Goal: Information Seeking & Learning: Check status

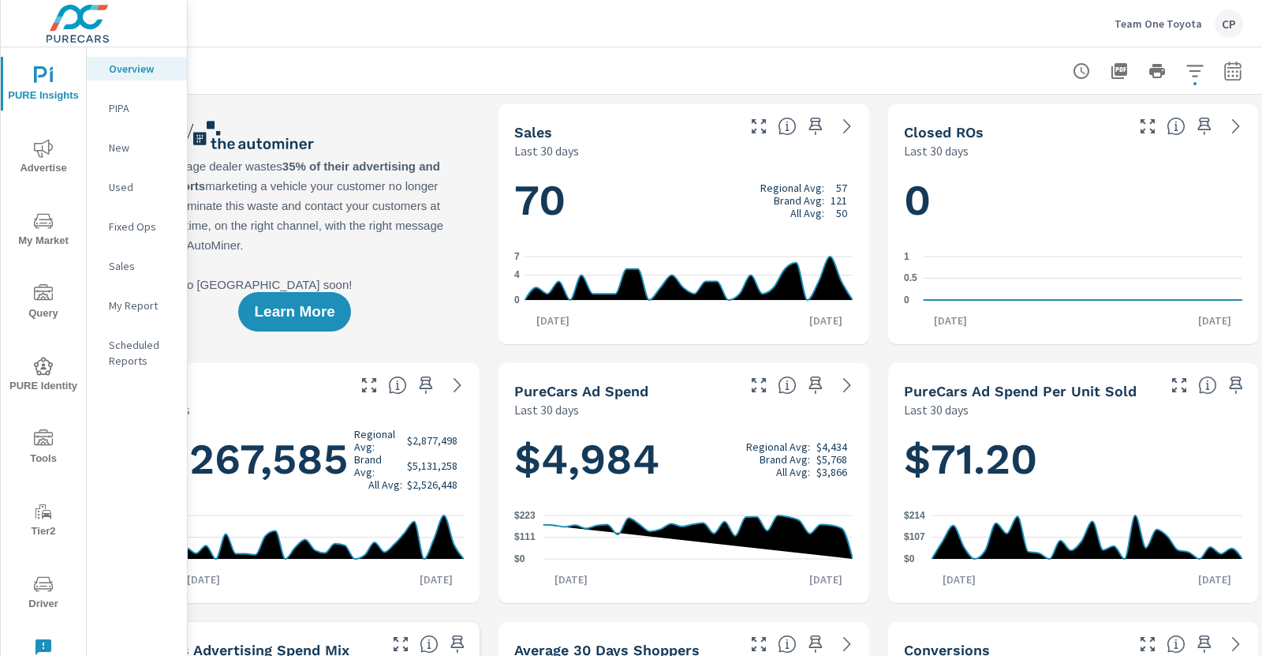
scroll to position [0, 92]
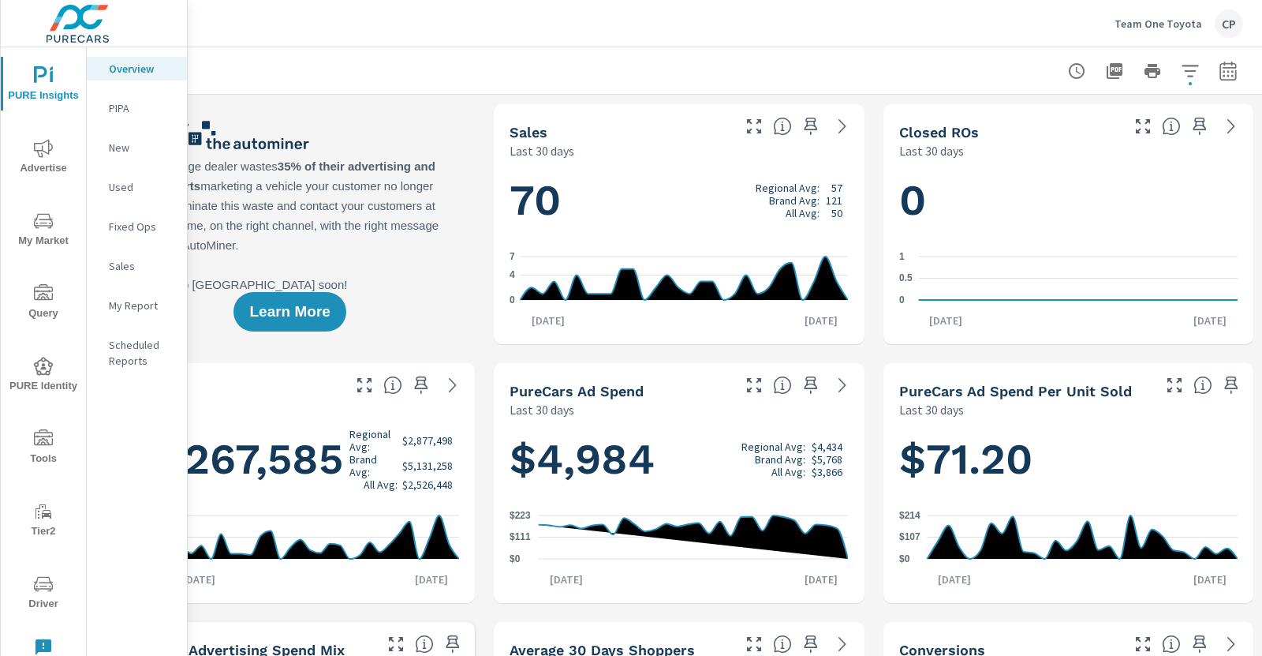
click at [1236, 66] on icon "button" at bounding box center [1228, 71] width 19 height 19
select select "Last 30 days"
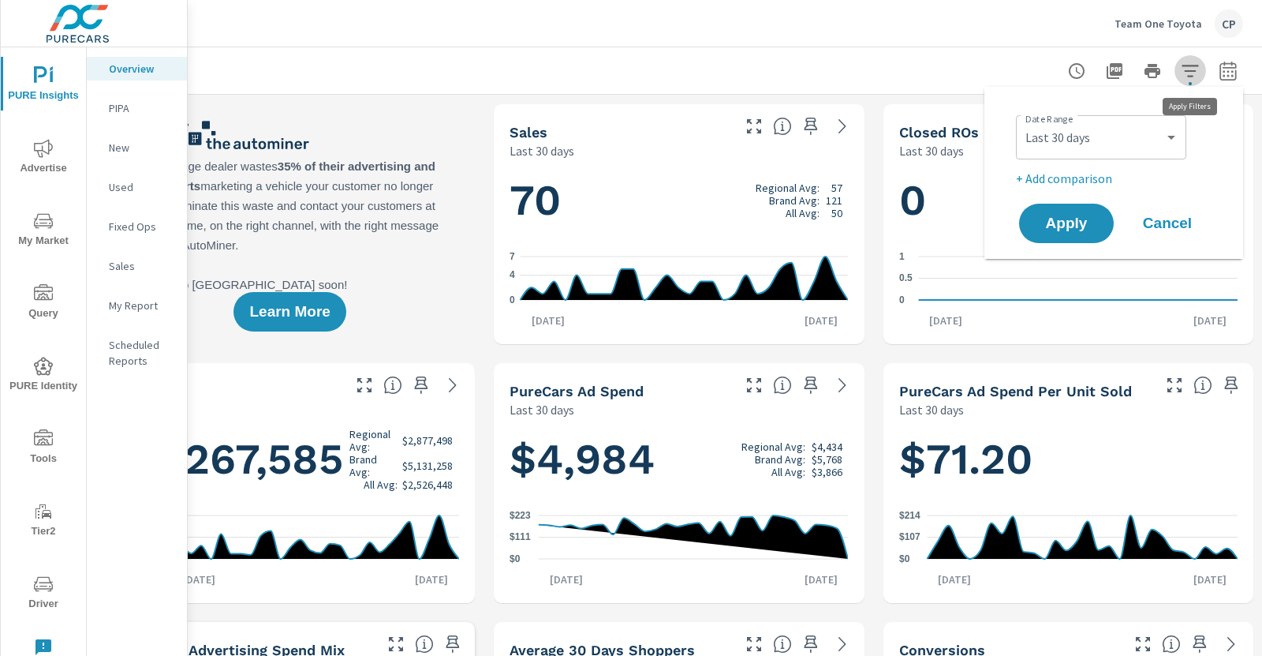
click at [1187, 69] on icon "button" at bounding box center [1190, 71] width 17 height 12
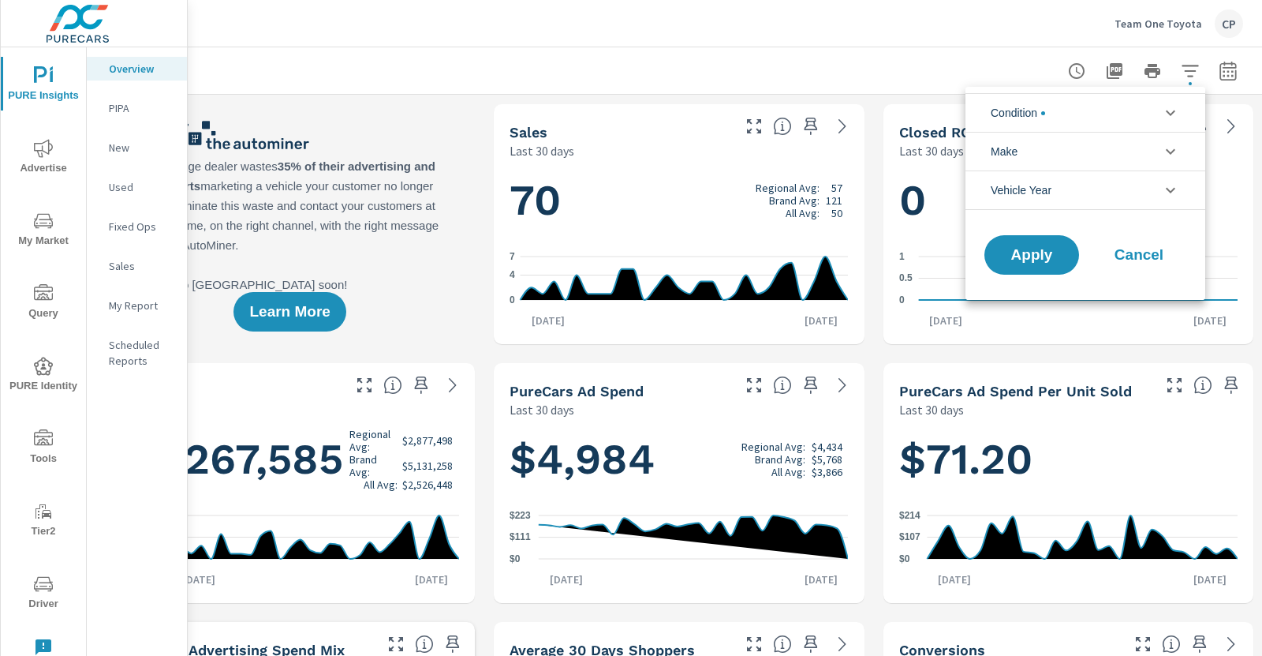
click at [1105, 119] on li "Condition" at bounding box center [1086, 112] width 240 height 39
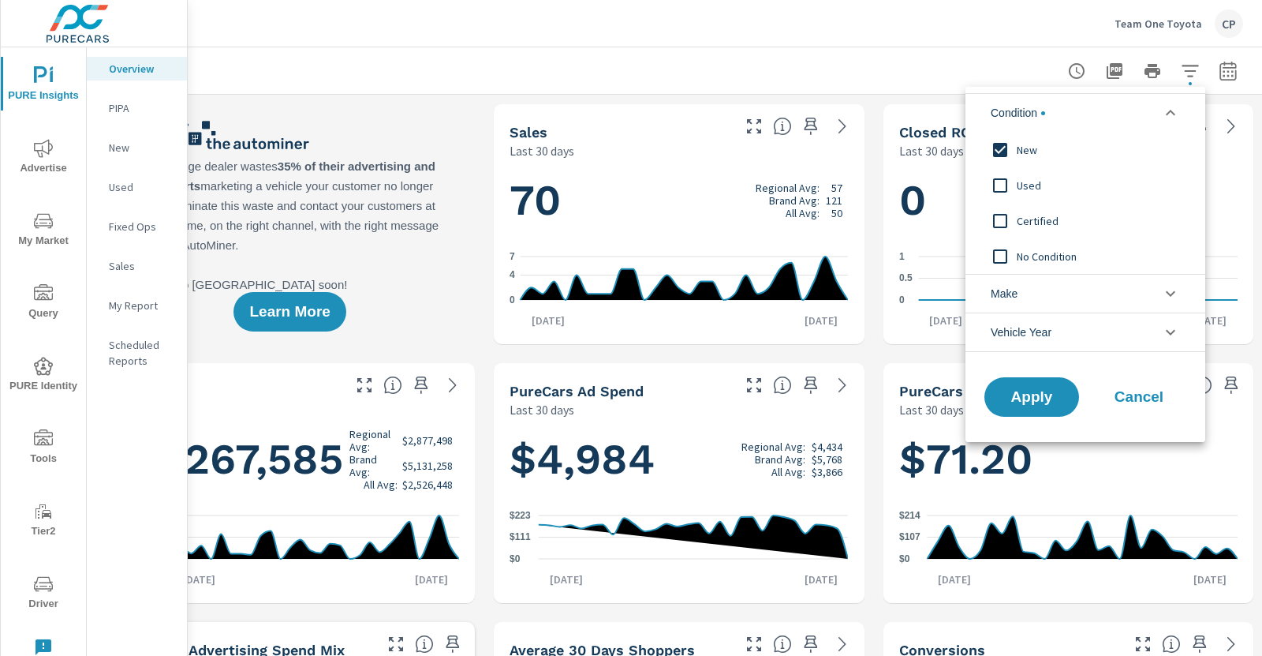
click at [1088, 108] on li "Condition" at bounding box center [1086, 112] width 240 height 39
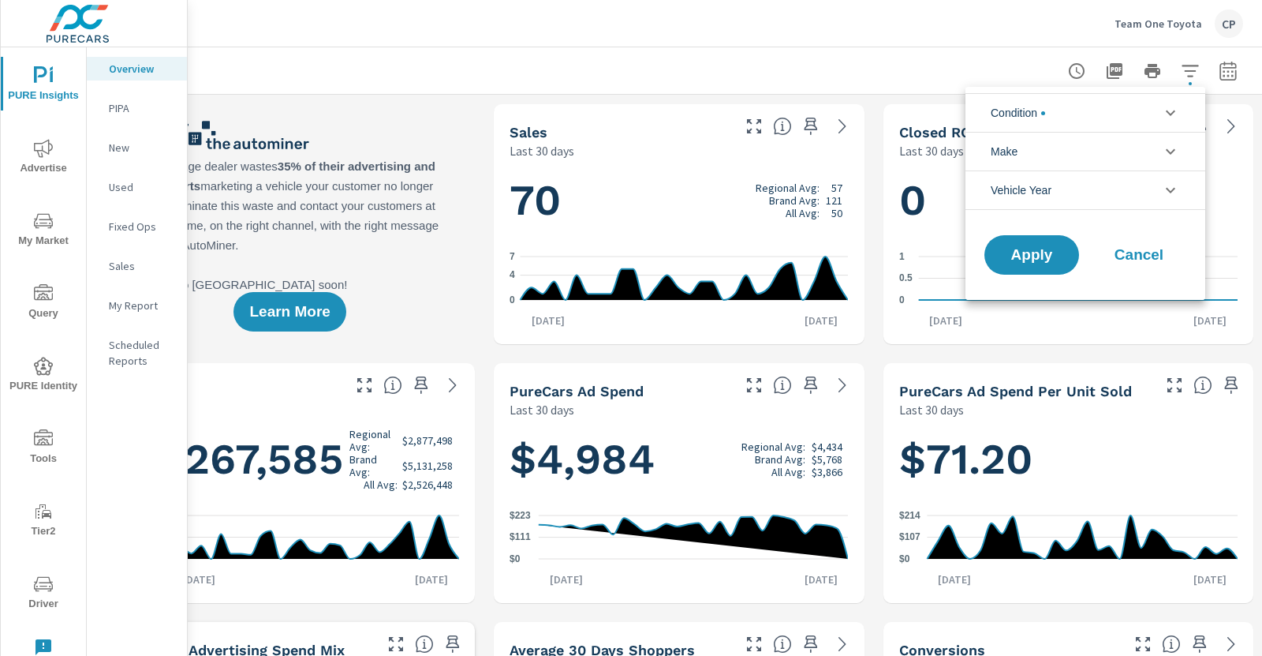
drag, startPoint x: 1153, startPoint y: 47, endPoint x: 1162, endPoint y: 47, distance: 9.5
click at [1153, 47] on div at bounding box center [631, 328] width 1262 height 656
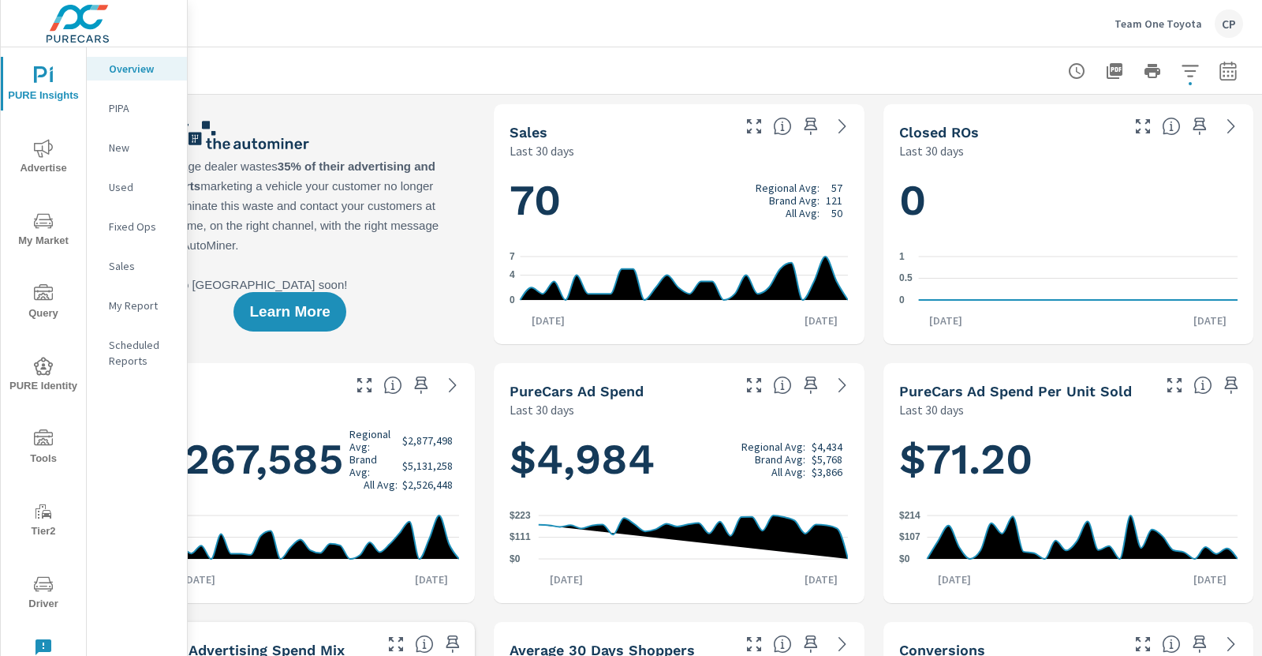
click at [1191, 65] on icon "button" at bounding box center [1190, 71] width 19 height 19
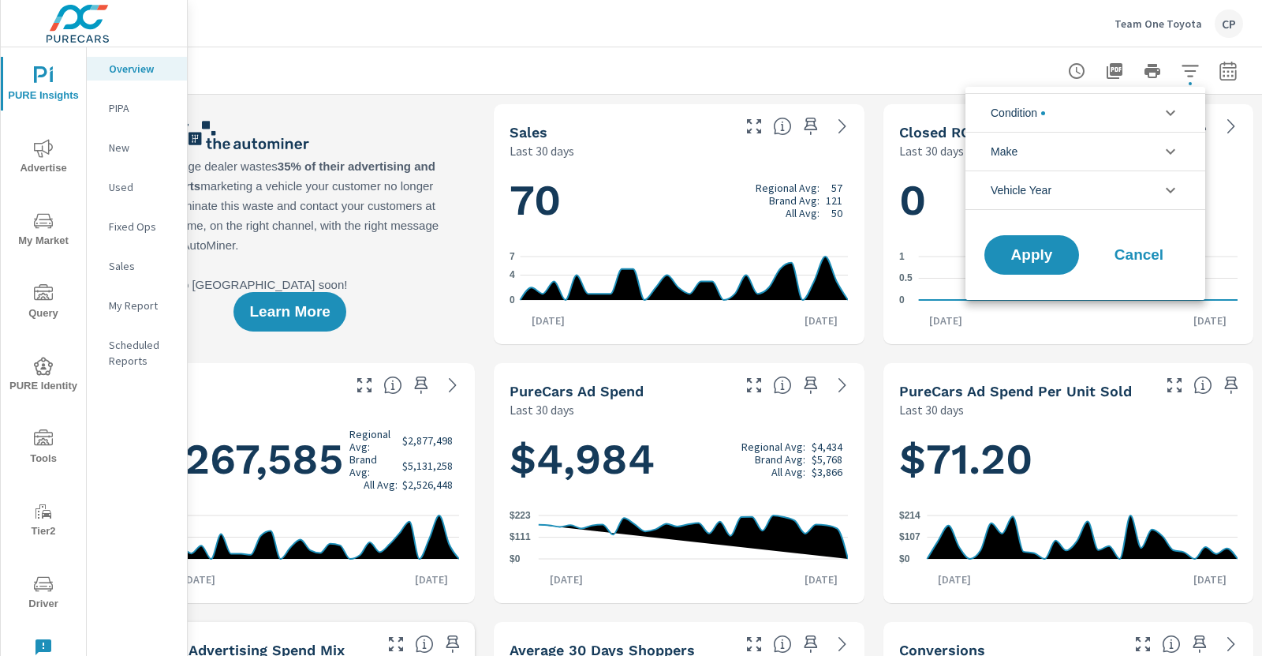
click at [637, 40] on div at bounding box center [631, 328] width 1262 height 656
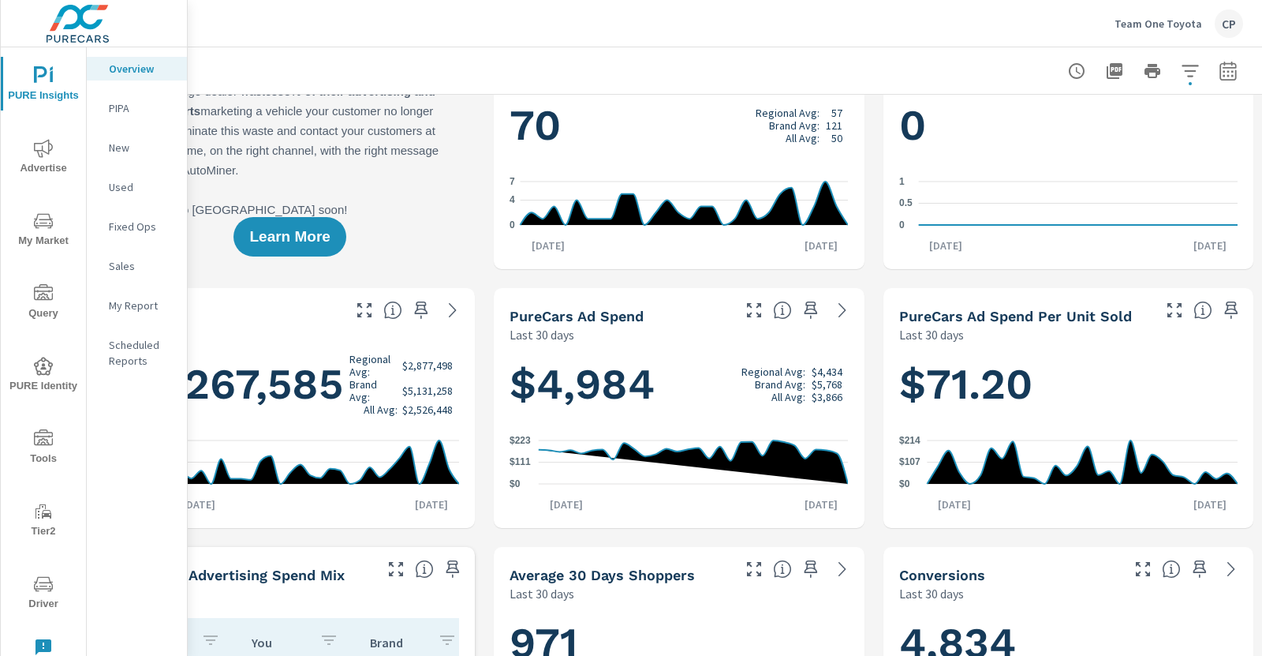
scroll to position [0, 92]
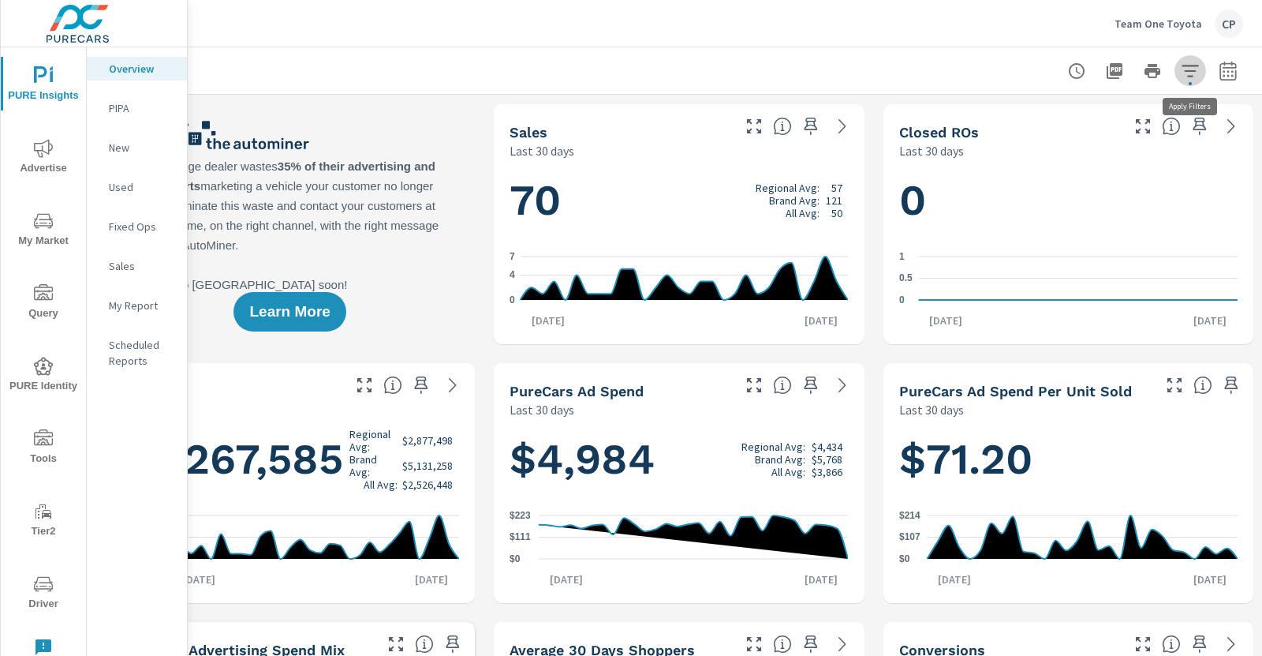
click at [1195, 82] on button "button" at bounding box center [1191, 71] width 32 height 32
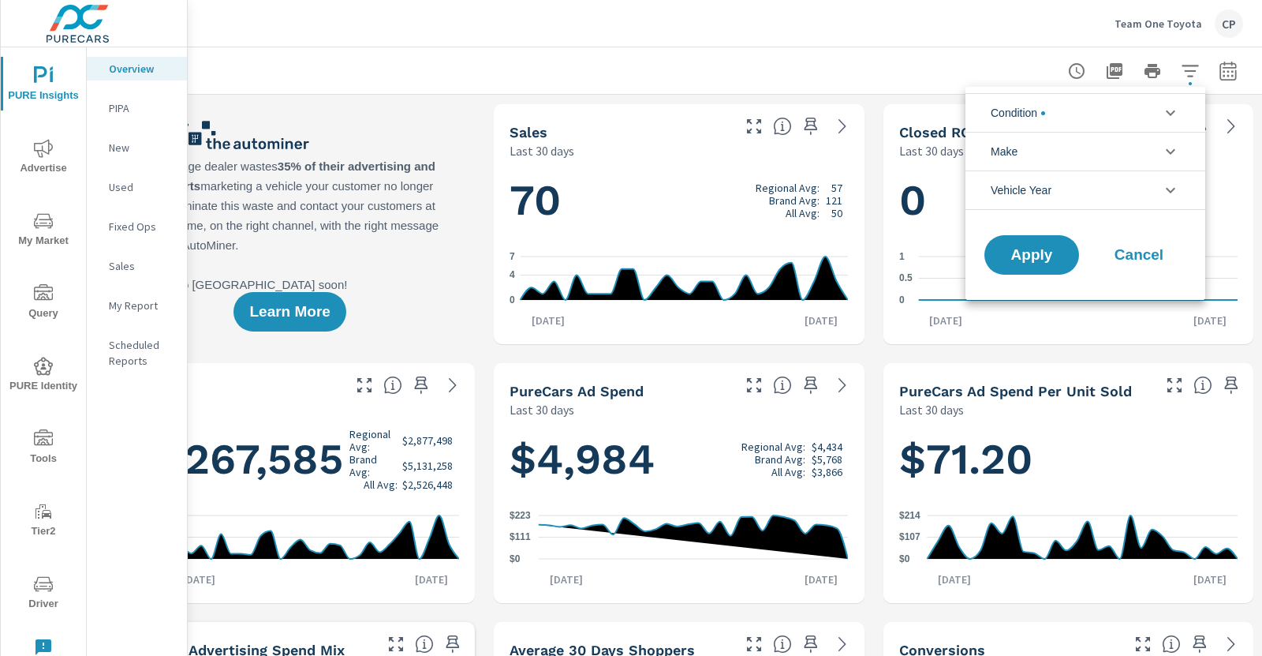
click at [1081, 152] on li "Make" at bounding box center [1086, 151] width 240 height 39
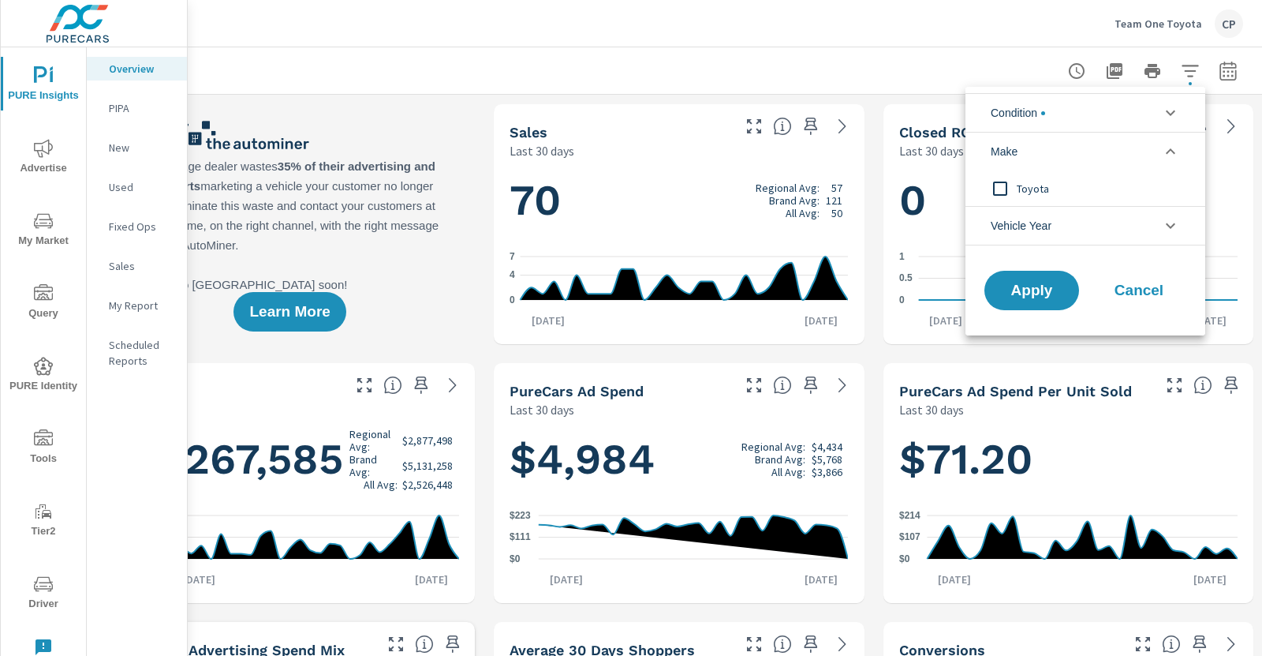
click at [916, 81] on div at bounding box center [631, 328] width 1262 height 656
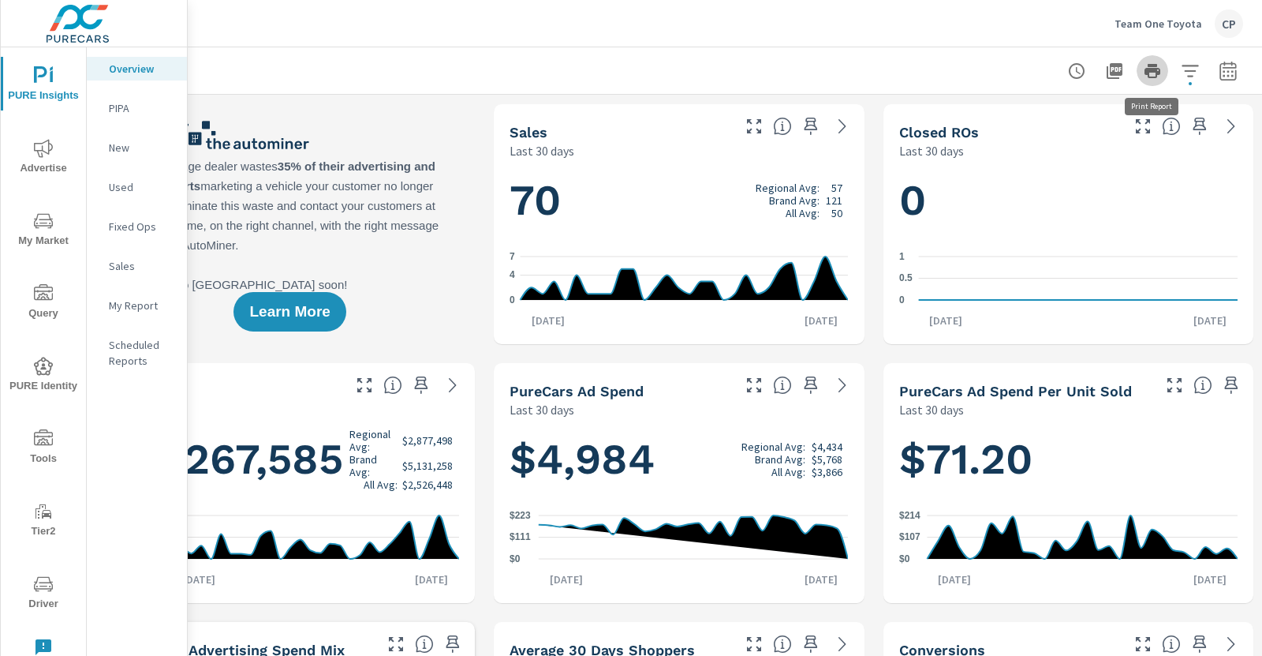
click at [1150, 80] on button "button" at bounding box center [1153, 71] width 32 height 32
click at [1193, 68] on icon "button" at bounding box center [1190, 71] width 19 height 19
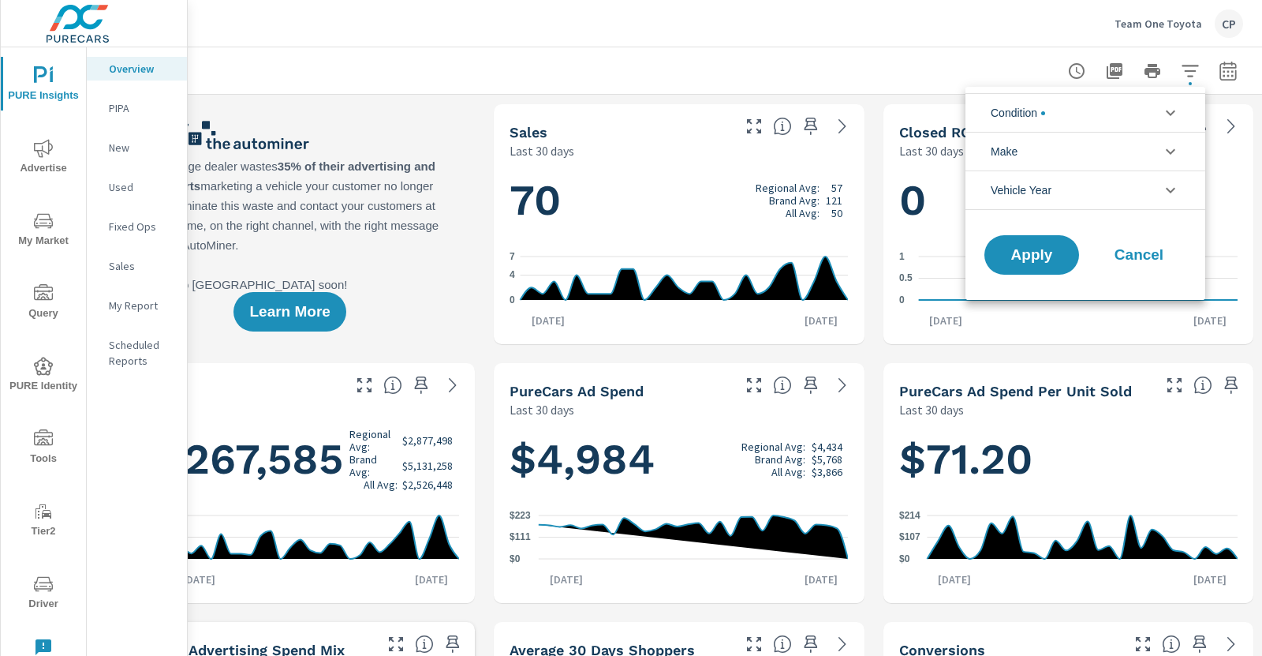
click at [1085, 161] on li "Make" at bounding box center [1086, 151] width 240 height 39
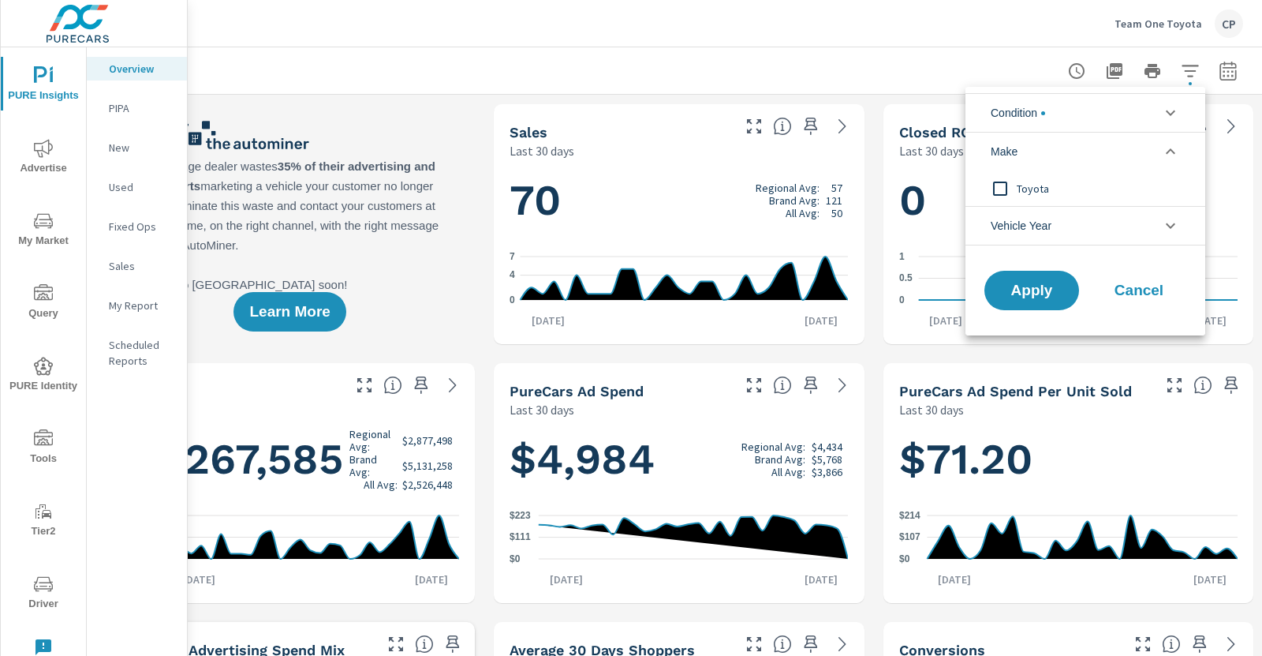
click at [1081, 103] on li "Condition" at bounding box center [1086, 112] width 240 height 39
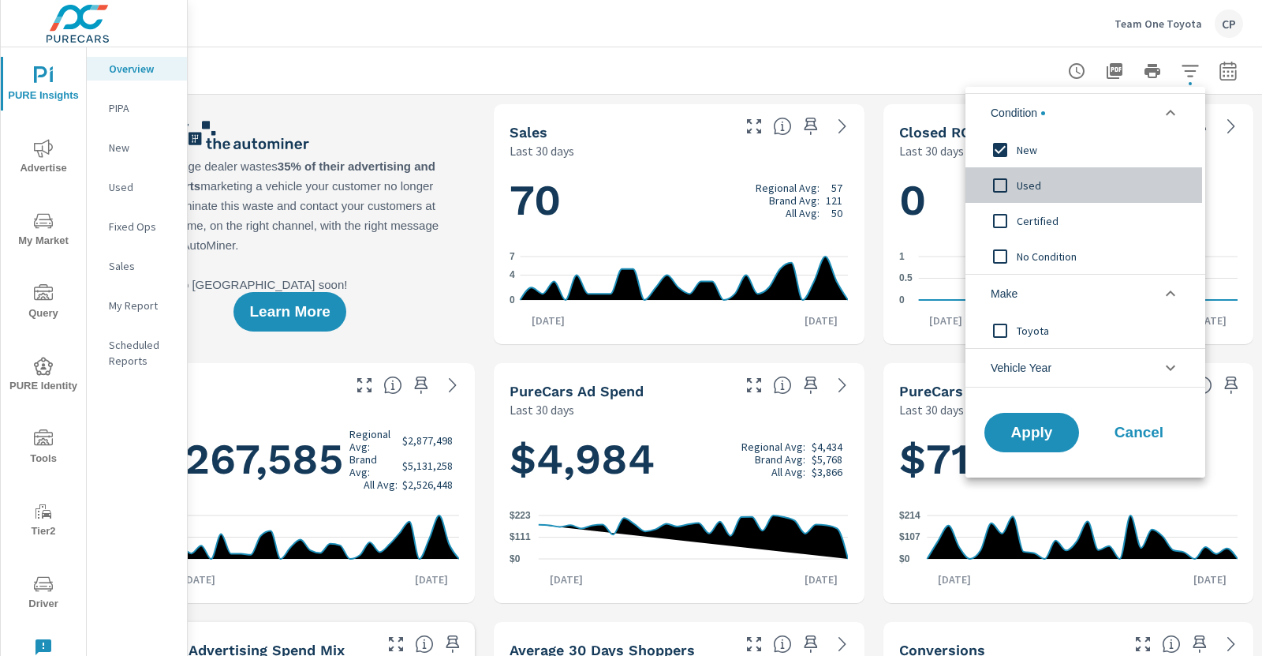
click at [1014, 174] on input "filter options" at bounding box center [1000, 185] width 33 height 33
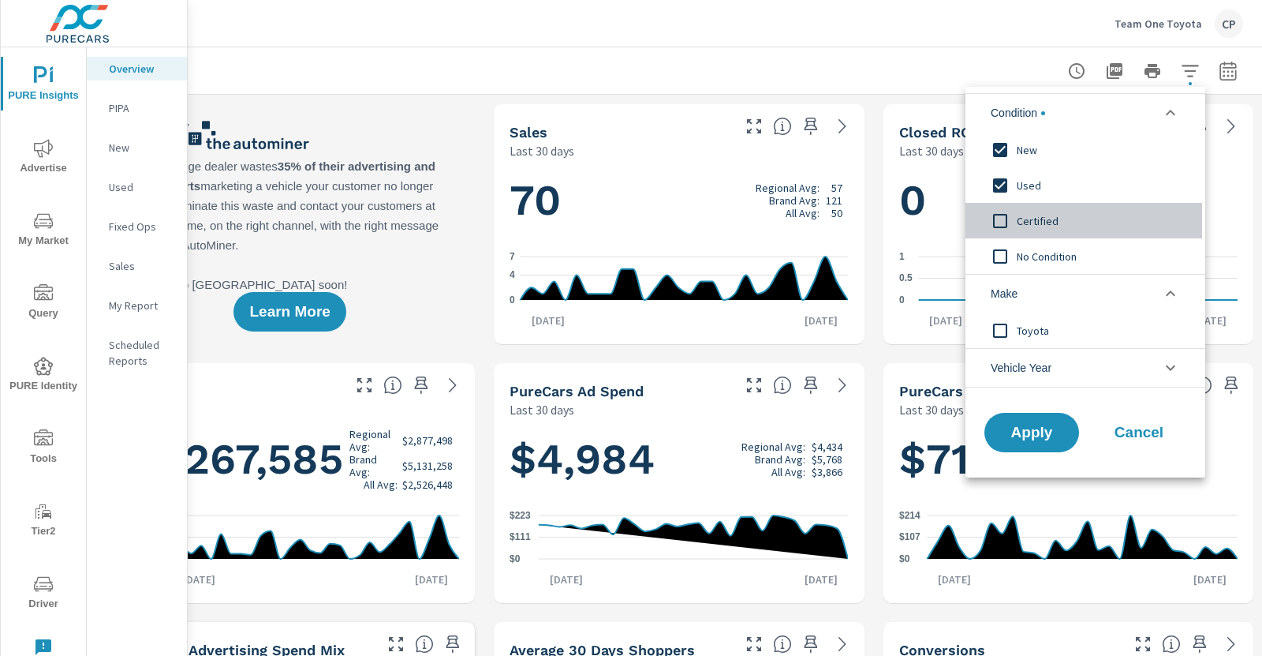
click at [1014, 211] on input "filter options" at bounding box center [1000, 220] width 33 height 33
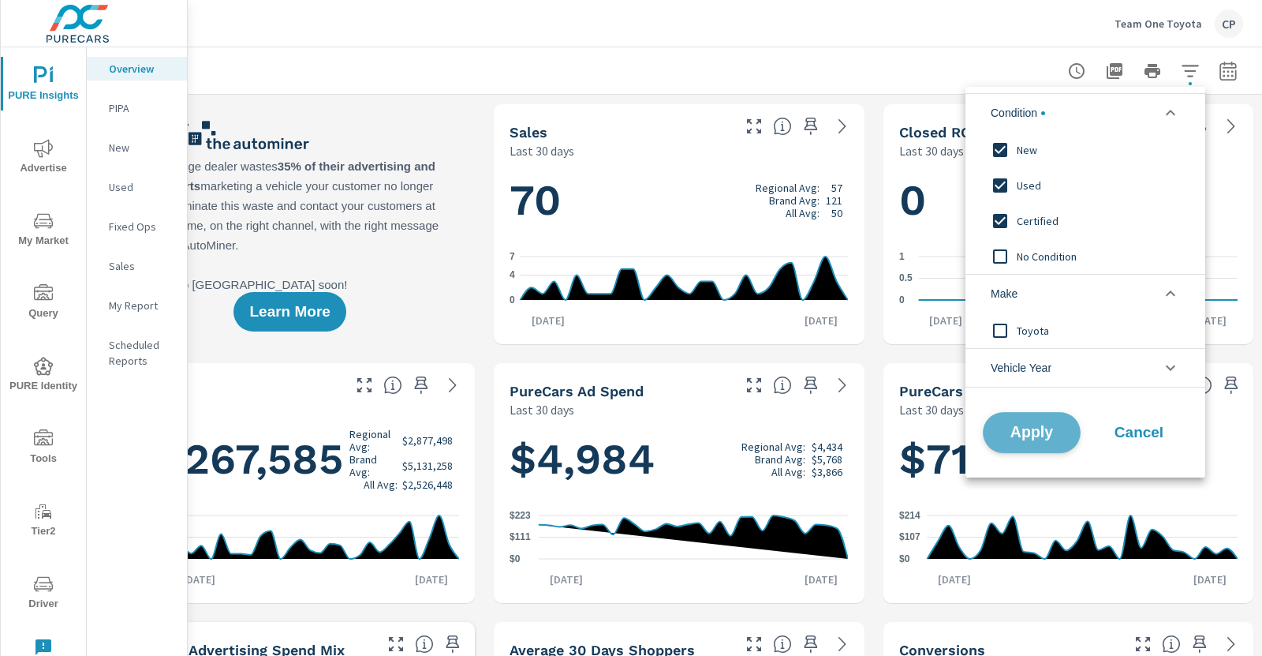
click at [1008, 446] on button "Apply" at bounding box center [1032, 432] width 98 height 41
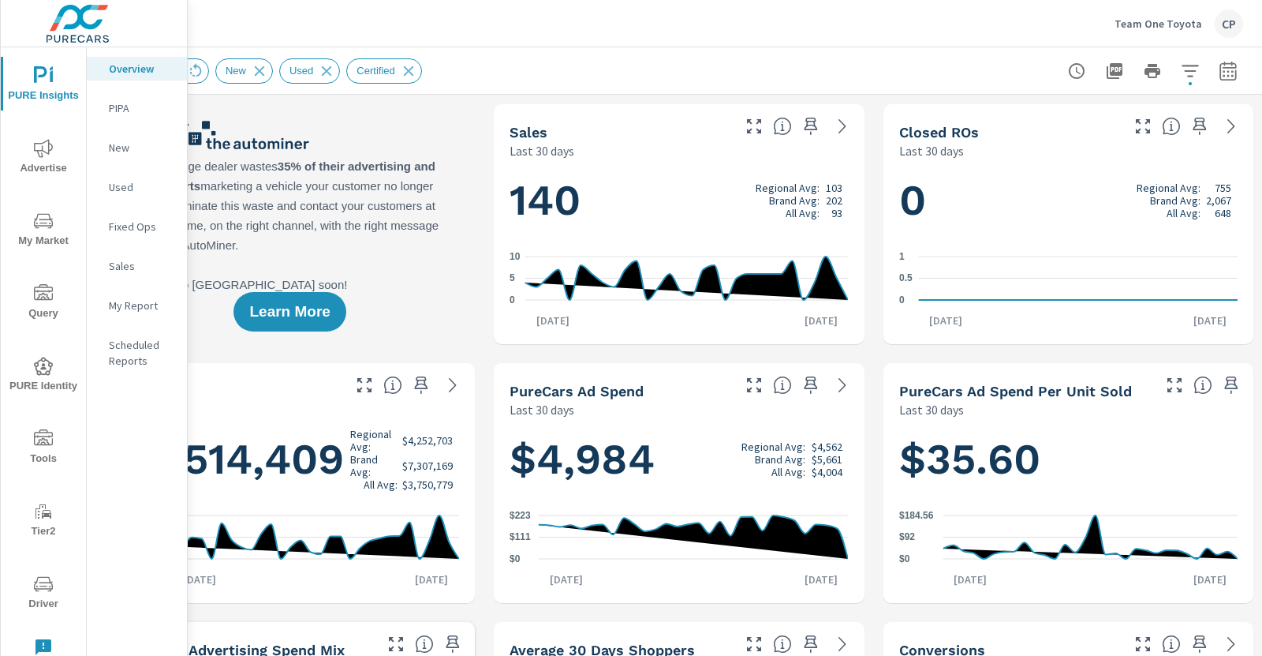
click at [1232, 73] on icon "button" at bounding box center [1228, 71] width 19 height 19
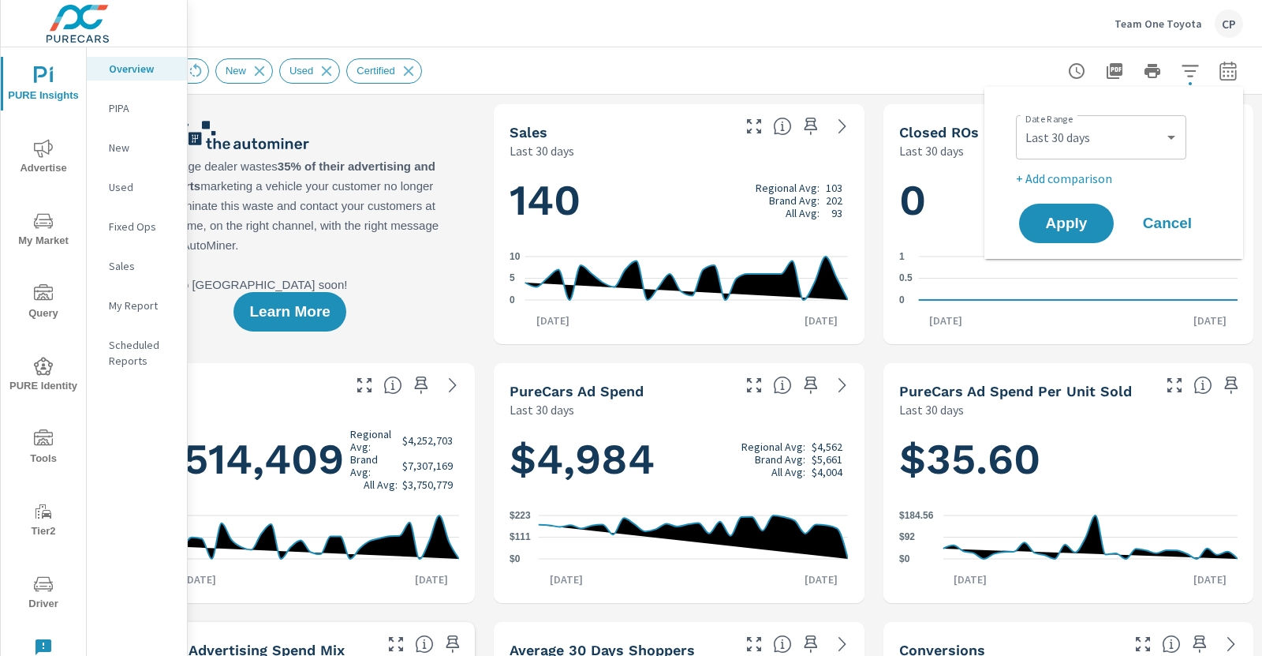
click at [1107, 156] on div "Custom [DATE] Last week Last 7 days Last 14 days Last 30 days Last 45 days Last…" at bounding box center [1101, 137] width 170 height 44
click at [1106, 144] on select "Custom [DATE] Last week Last 7 days Last 14 days Last 30 days Last 45 days Last…" at bounding box center [1102, 138] width 158 height 32
click at [1023, 122] on select "Custom [DATE] Last week Last 7 days Last 14 days Last 30 days Last 45 days Last…" at bounding box center [1102, 138] width 158 height 32
select select "Last month"
click at [1095, 237] on button "Apply" at bounding box center [1067, 223] width 98 height 41
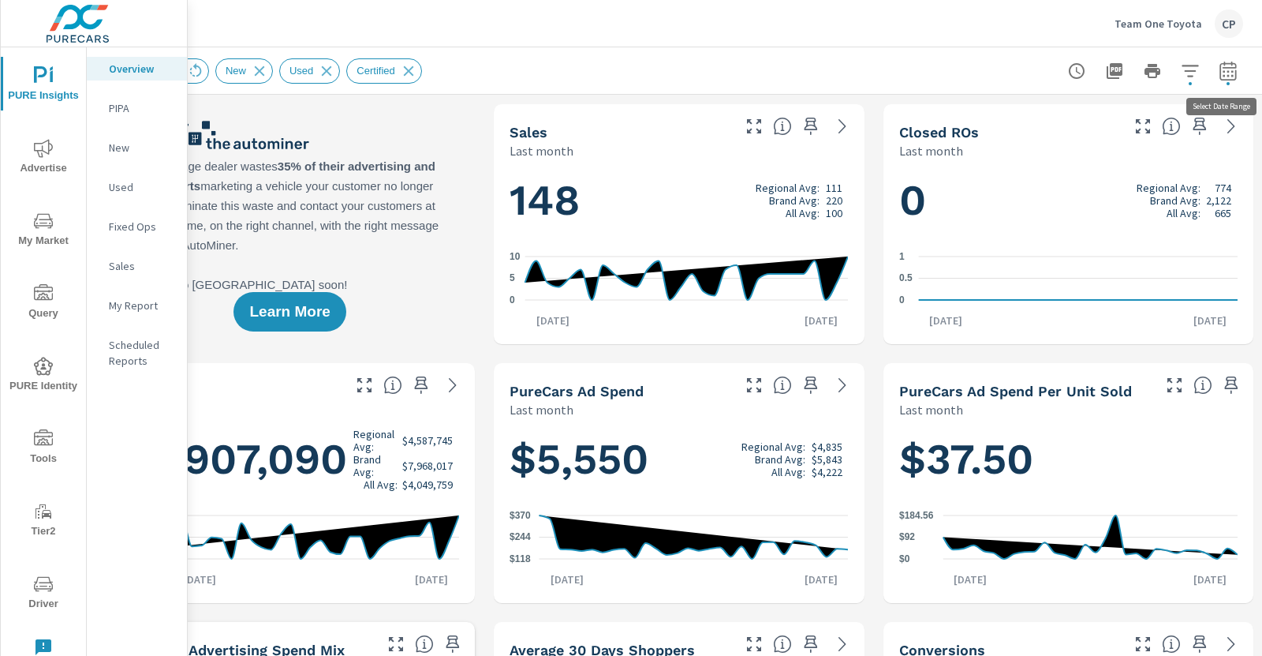
click at [1232, 75] on icon "button" at bounding box center [1228, 73] width 10 height 6
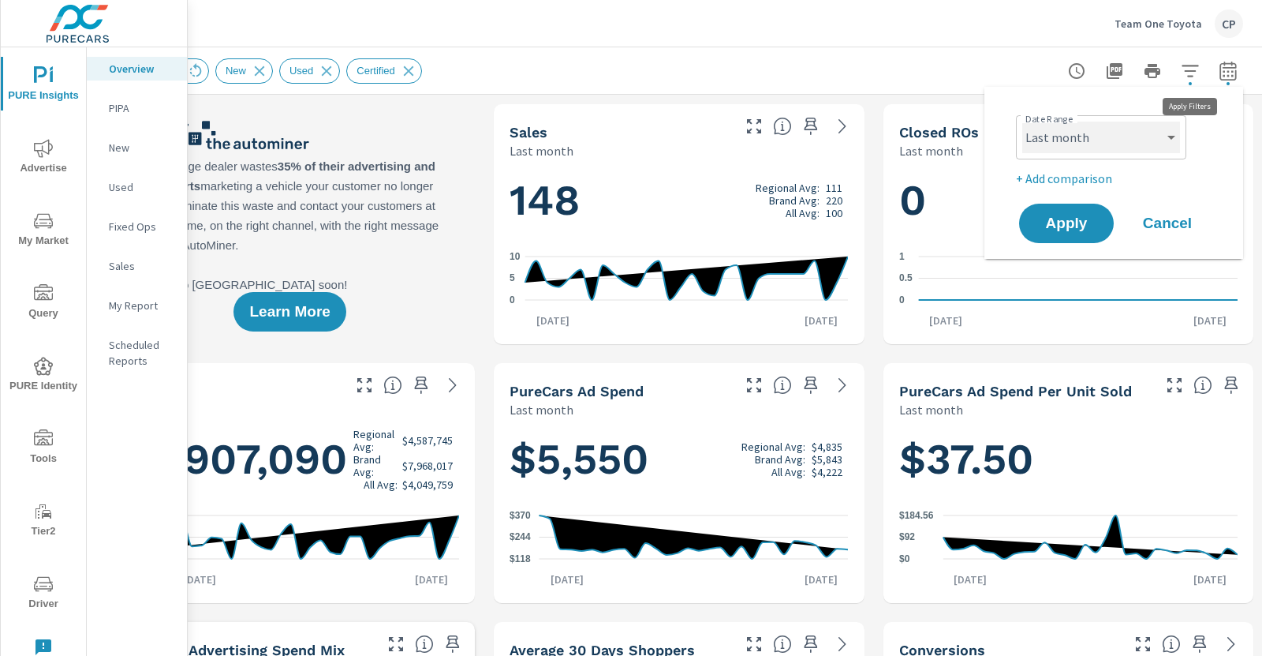
click at [1118, 123] on select "Custom [DATE] Last week Last 7 days Last 14 days Last 30 days Last 45 days Last…" at bounding box center [1102, 138] width 158 height 32
click at [1023, 122] on select "Custom [DATE] Last week Last 7 days Last 14 days Last 30 days Last 45 days Last…" at bounding box center [1102, 138] width 158 height 32
click at [1068, 133] on select "Custom [DATE] Last week Last 7 days Last 14 days Last 30 days Last 45 days Last…" at bounding box center [1102, 138] width 158 height 32
click at [1023, 122] on select "Custom [DATE] Last week Last 7 days Last 14 days Last 30 days Last 45 days Last…" at bounding box center [1102, 138] width 158 height 32
select select "custom"
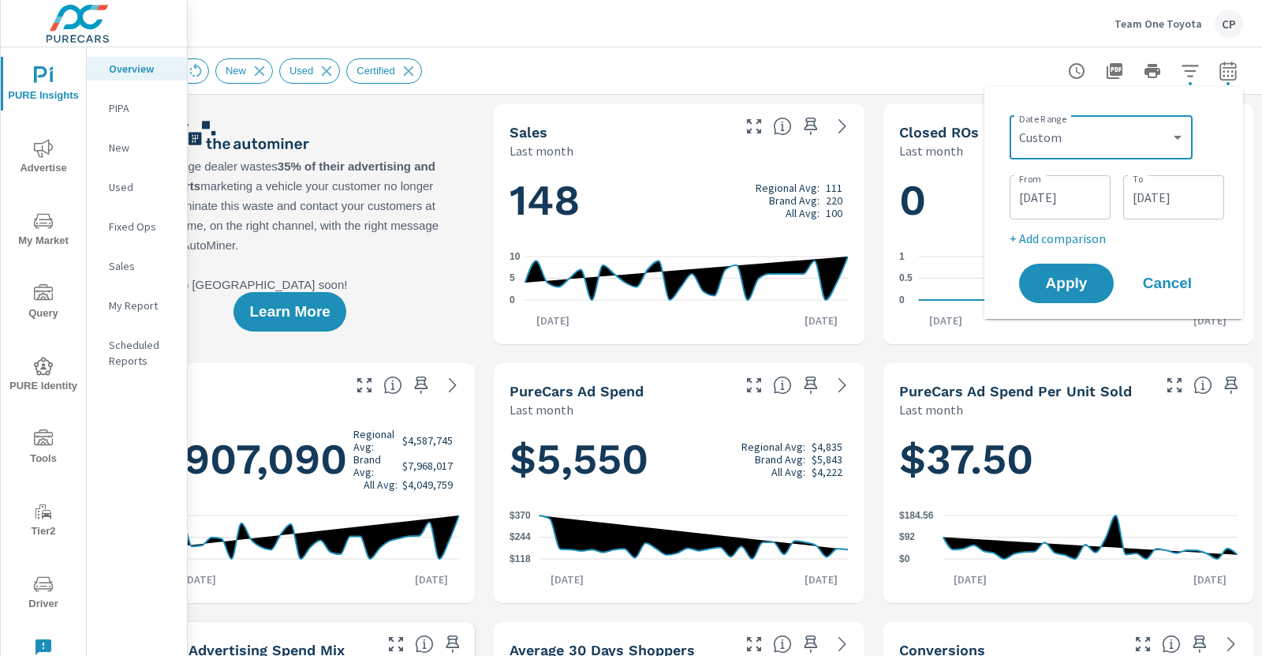
click at [1063, 192] on input "[DATE]" at bounding box center [1060, 197] width 88 height 32
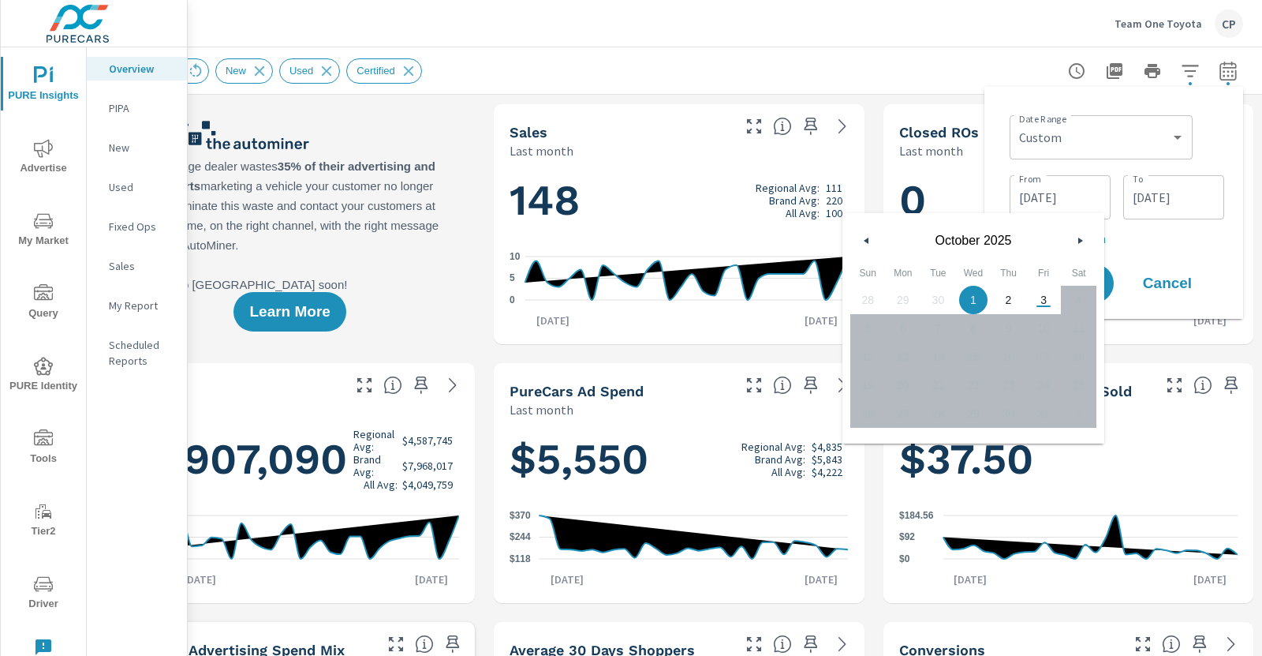
click at [854, 236] on div "[DATE]" at bounding box center [974, 236] width 262 height 47
click at [858, 237] on button "button" at bounding box center [867, 240] width 19 height 19
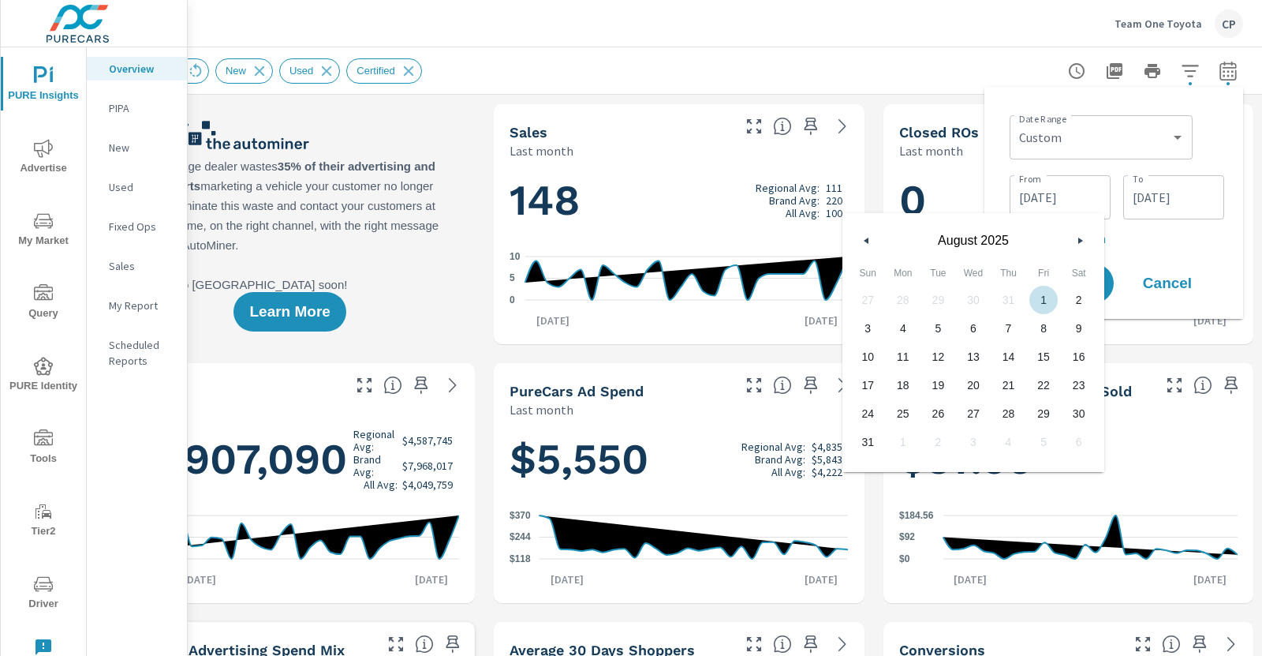
click at [1041, 301] on span "1" at bounding box center [1044, 300] width 36 height 21
type input "[DATE]"
click at [1150, 198] on input "[DATE]" at bounding box center [1174, 197] width 88 height 32
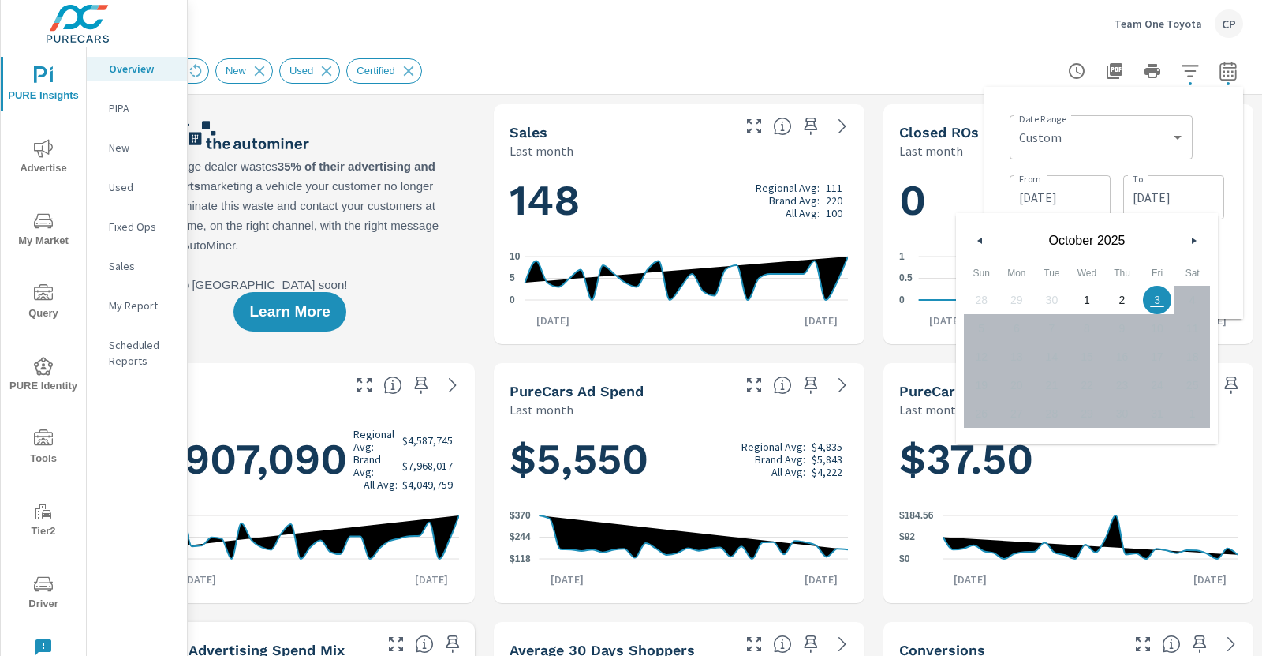
click at [972, 240] on button "button" at bounding box center [980, 240] width 19 height 19
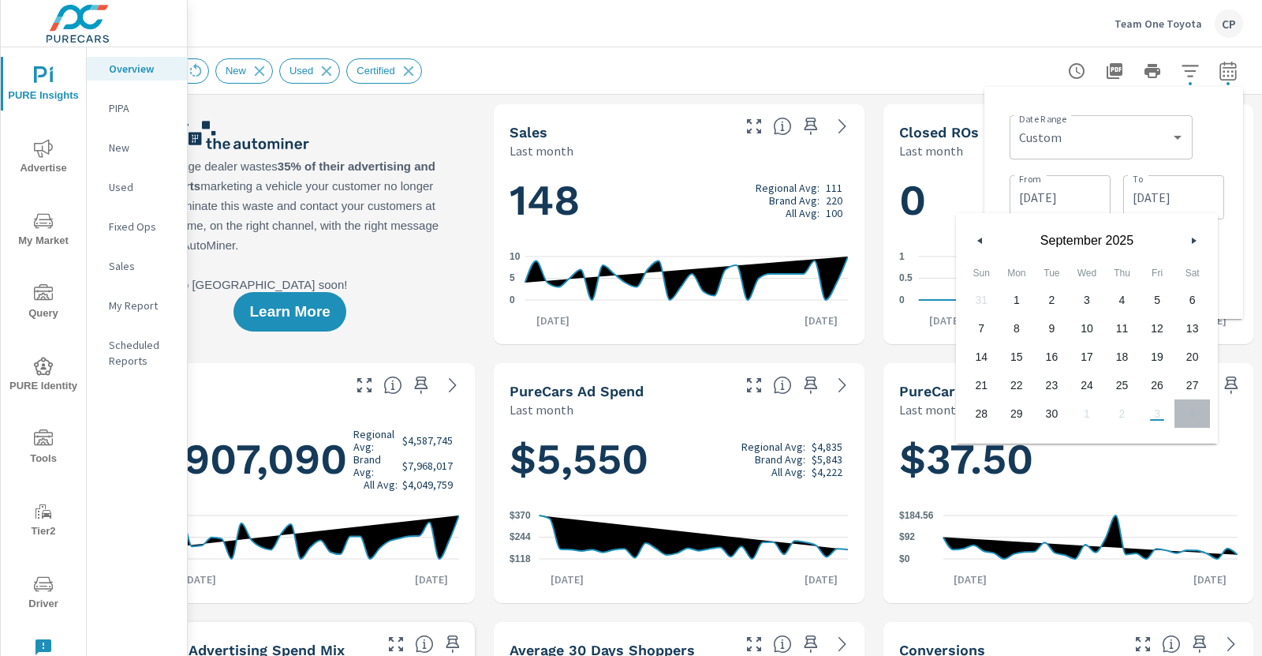
click at [972, 240] on button "button" at bounding box center [980, 240] width 19 height 19
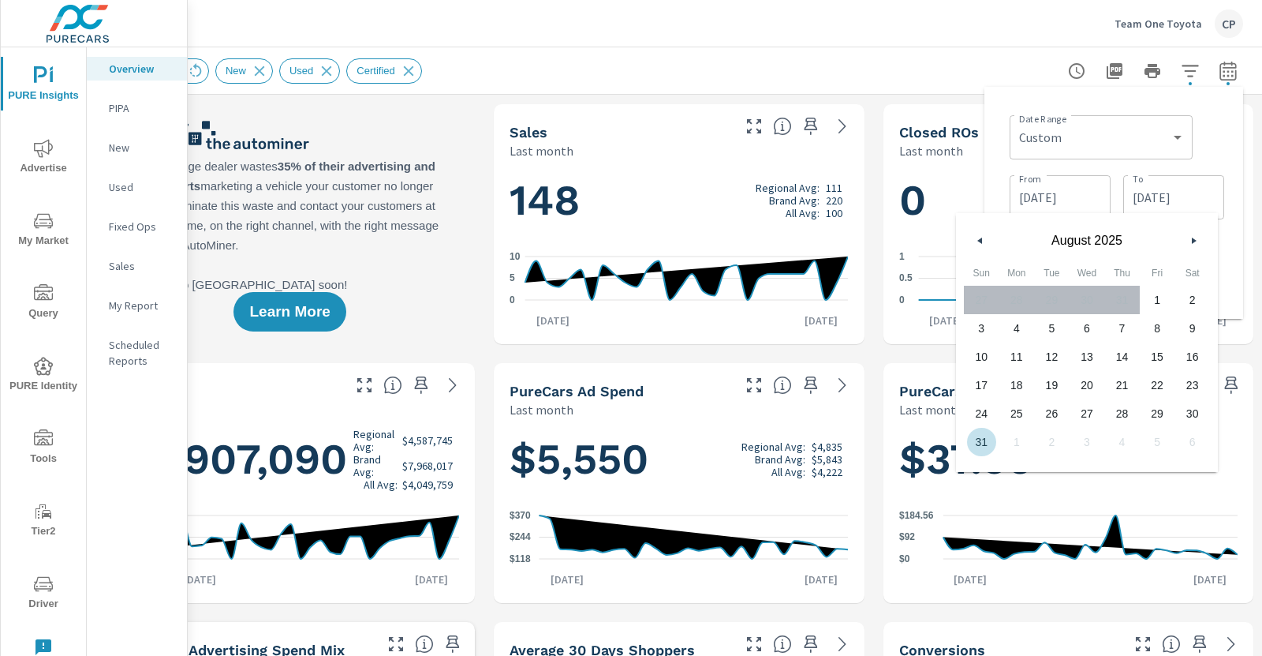
click at [980, 439] on span "31" at bounding box center [982, 442] width 36 height 21
type input "[DATE]"
click at [1229, 245] on div "Date Range Custom [DATE] Last week Last 7 days Last 14 days Last 30 days Last 4…" at bounding box center [1114, 202] width 234 height 207
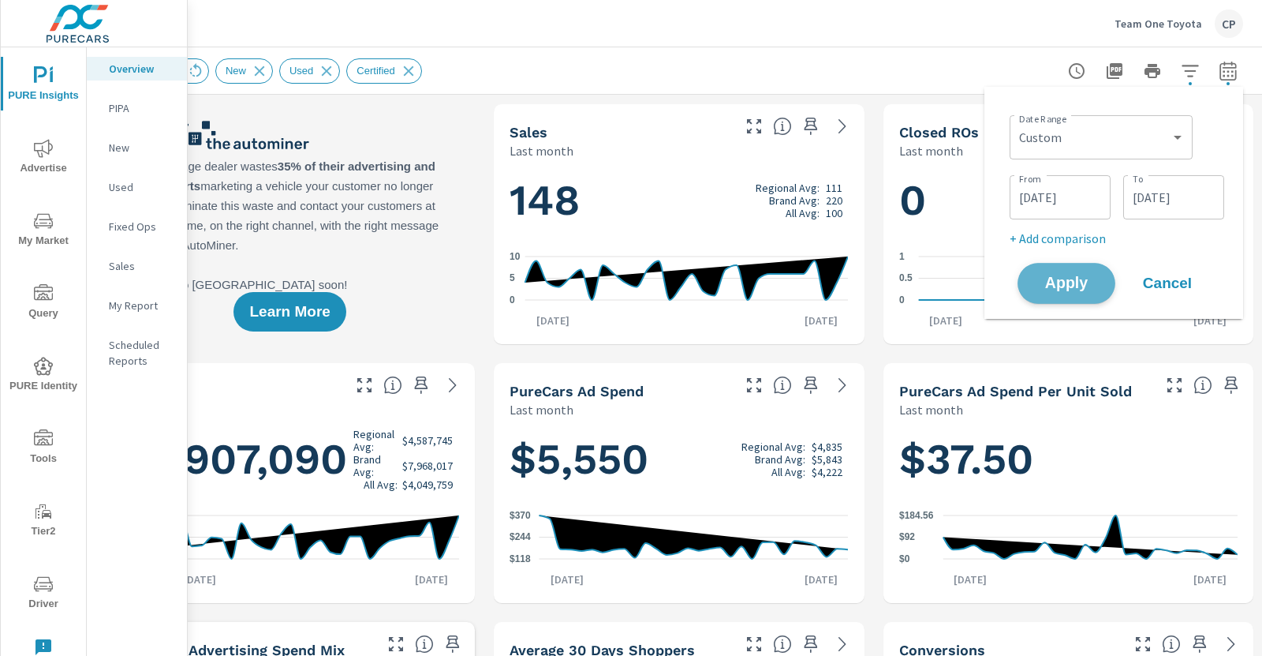
click at [1071, 292] on button "Apply" at bounding box center [1067, 283] width 98 height 41
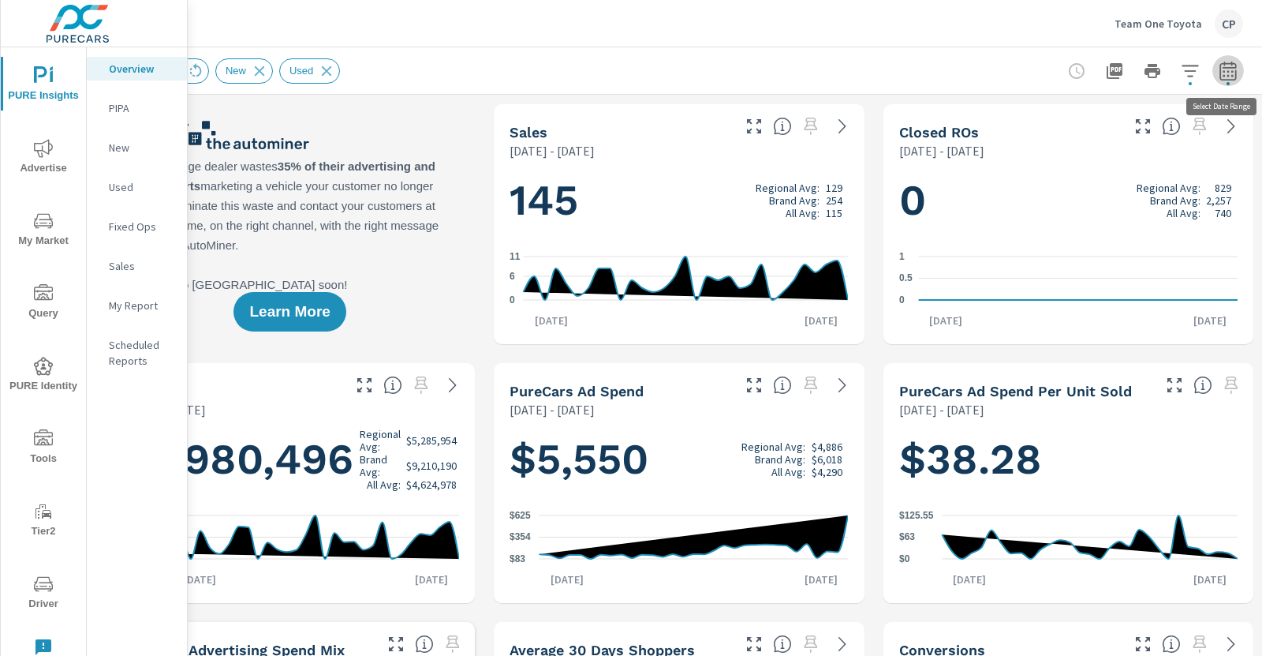
click at [1223, 73] on icon "button" at bounding box center [1228, 71] width 19 height 19
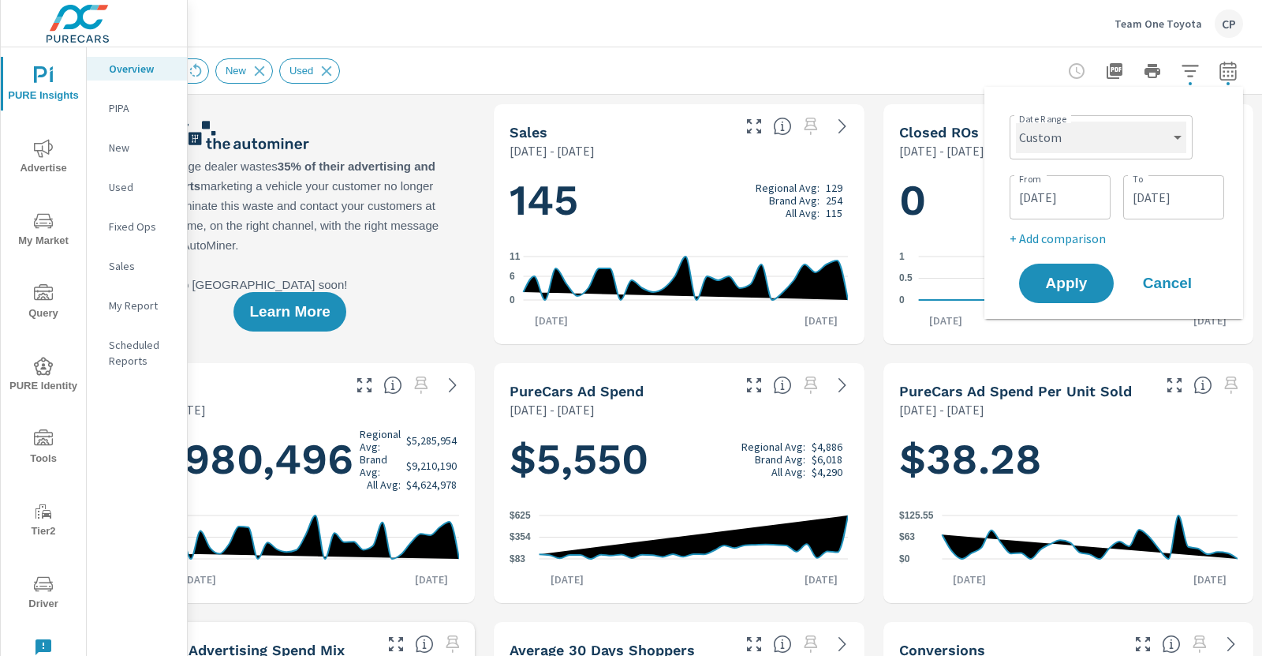
click at [1106, 151] on select "Custom [DATE] Last week Last 7 days Last 14 days Last 30 days Last 45 days Last…" at bounding box center [1101, 138] width 170 height 32
click at [1016, 122] on select "Custom [DATE] Last week Last 7 days Last 14 days Last 30 days Last 45 days Last…" at bounding box center [1101, 138] width 170 height 32
select select "Last month"
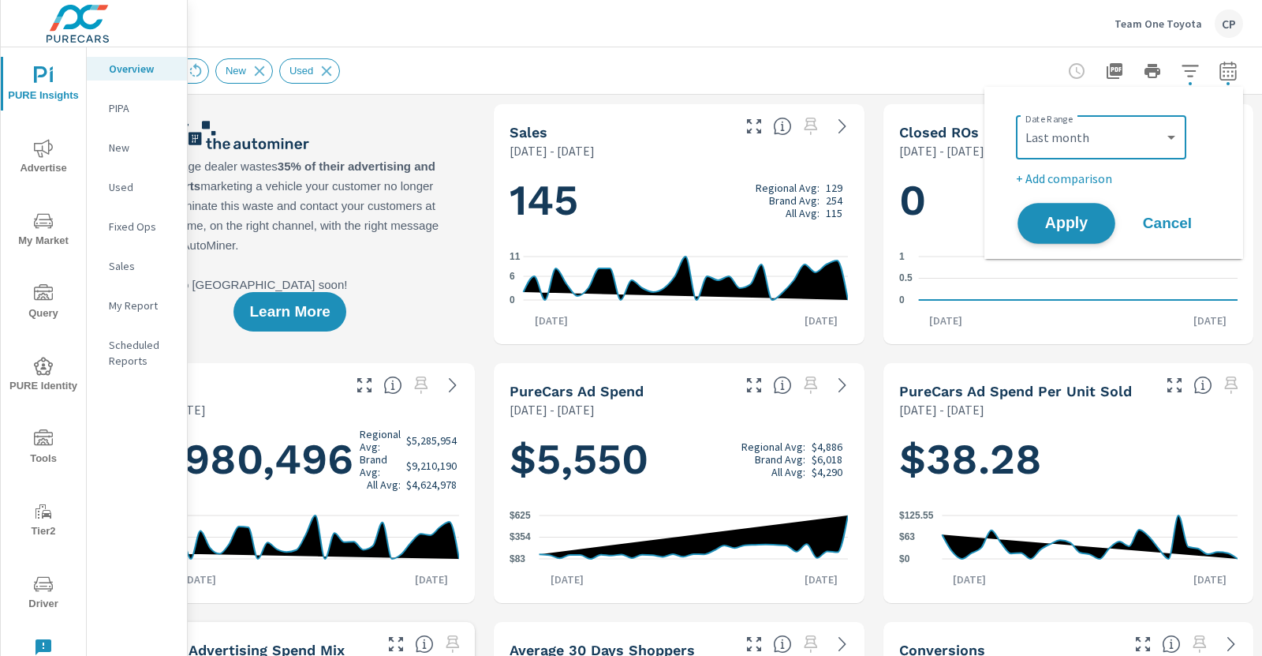
click at [1099, 228] on button "Apply" at bounding box center [1067, 223] width 98 height 41
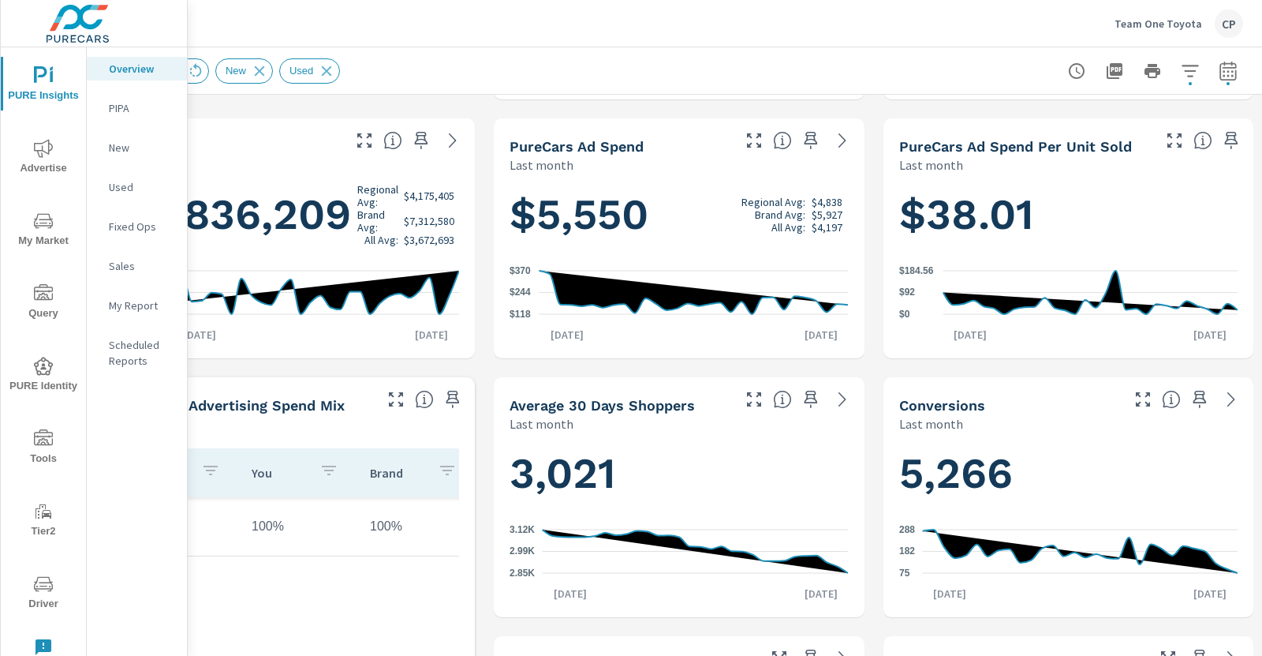
scroll to position [249, 92]
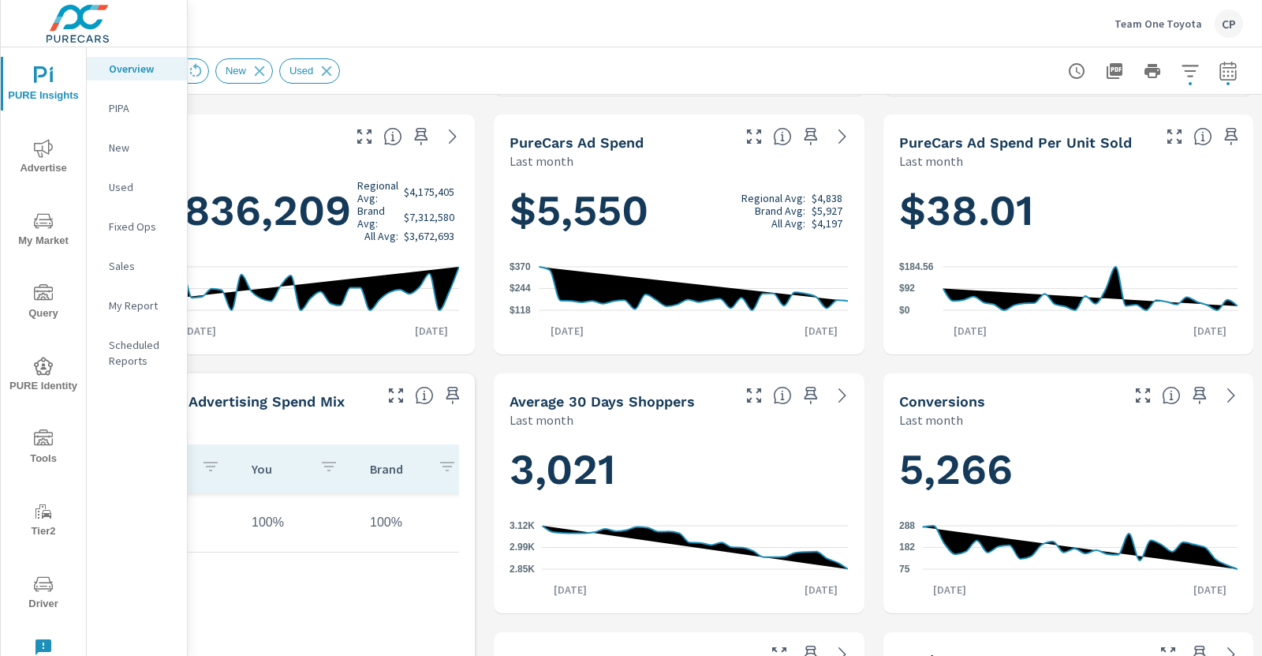
click at [122, 136] on div "New" at bounding box center [137, 148] width 100 height 24
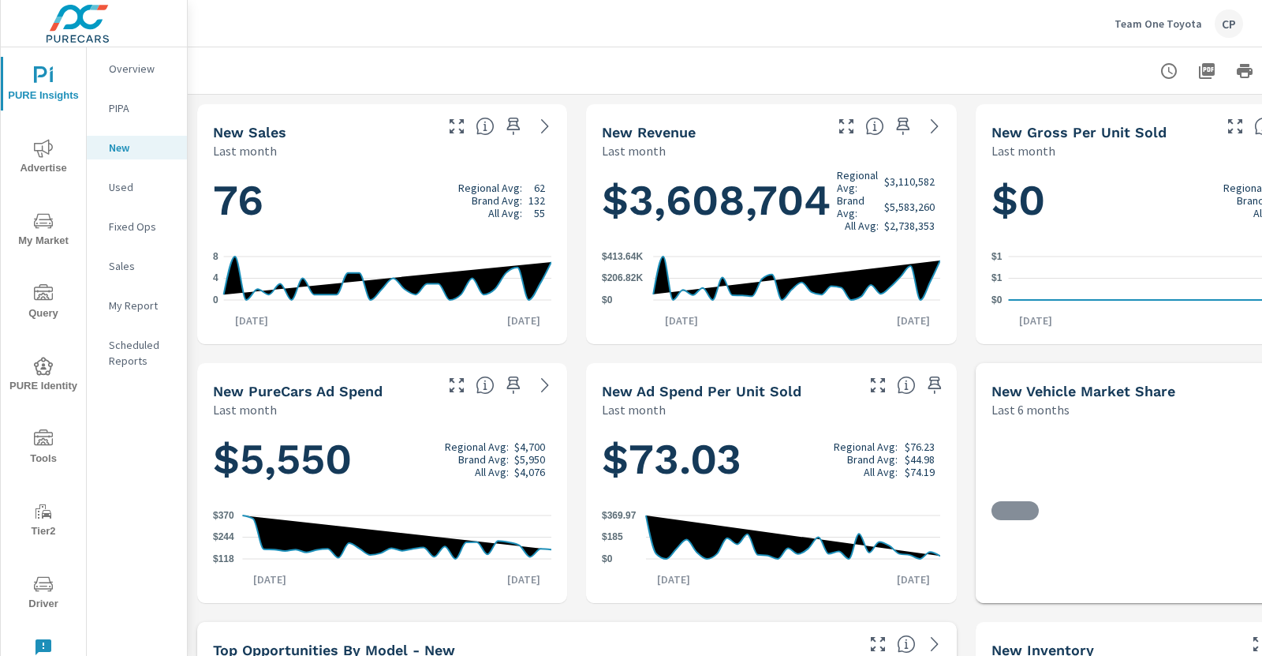
click at [62, 178] on button "Advertise" at bounding box center [43, 156] width 85 height 54
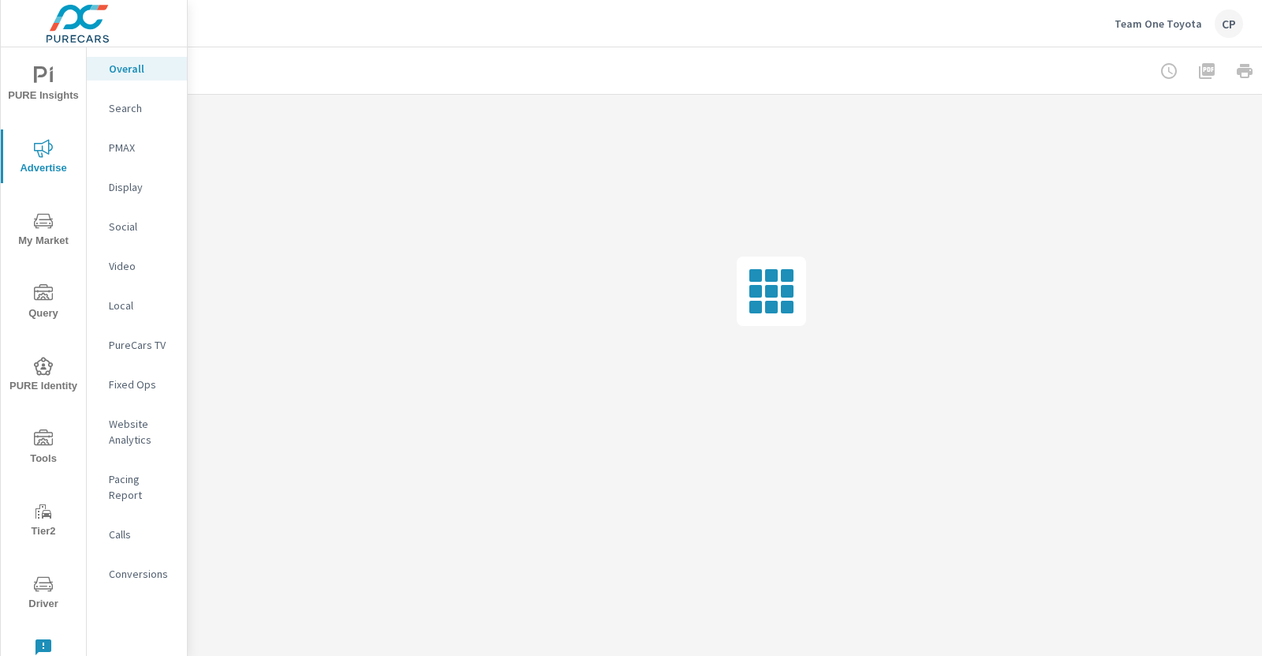
click at [140, 131] on nav "Overall Search PMAX Display Social Video Local PureCars TV Fixed Ops Website An…" at bounding box center [137, 327] width 100 height 560
click at [140, 118] on div "Search" at bounding box center [137, 108] width 100 height 24
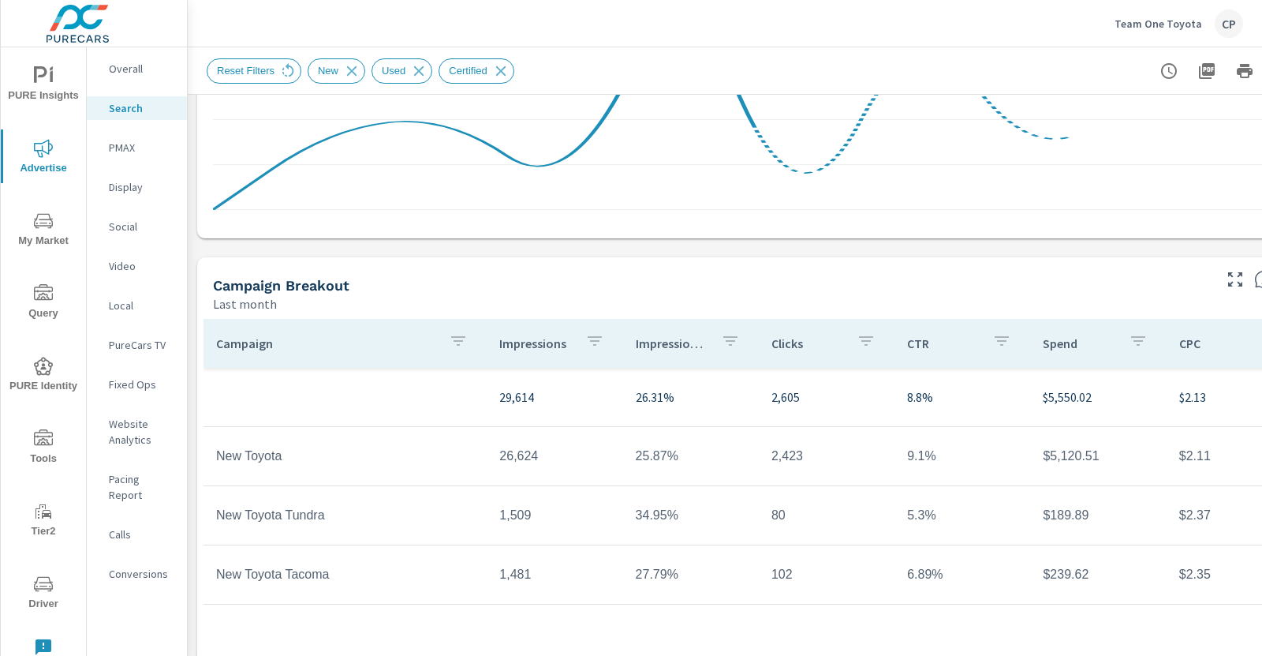
scroll to position [474, 0]
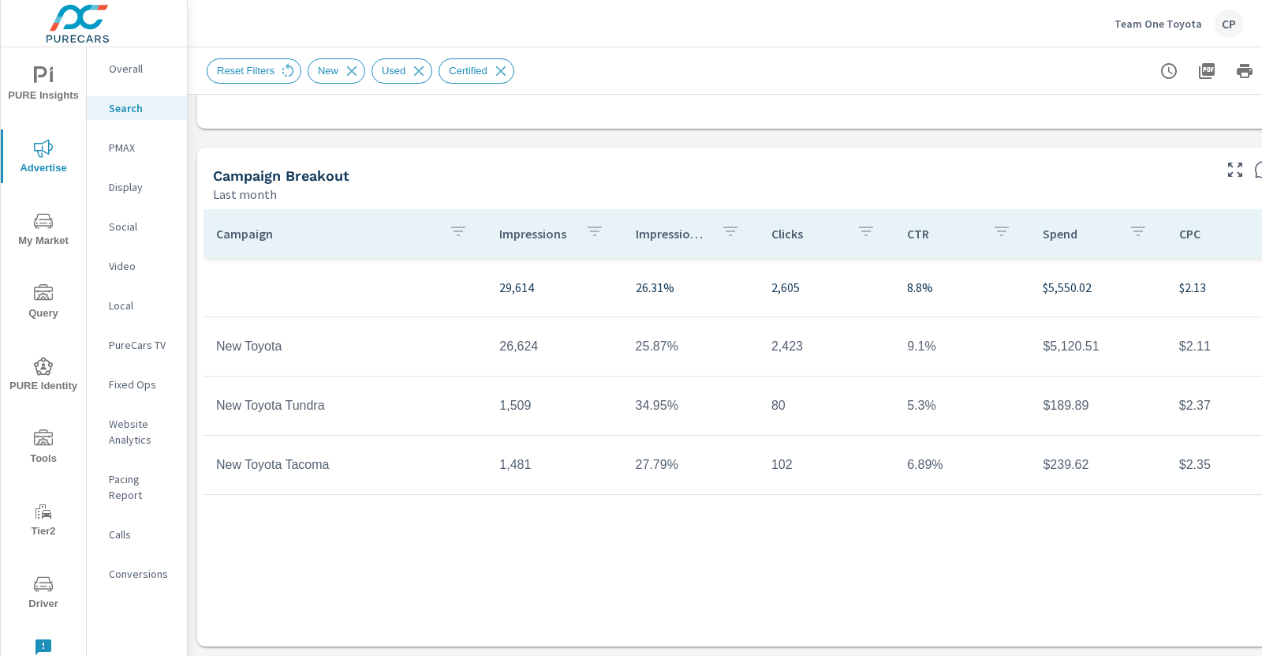
click at [167, 153] on p "PMAX" at bounding box center [141, 148] width 65 height 16
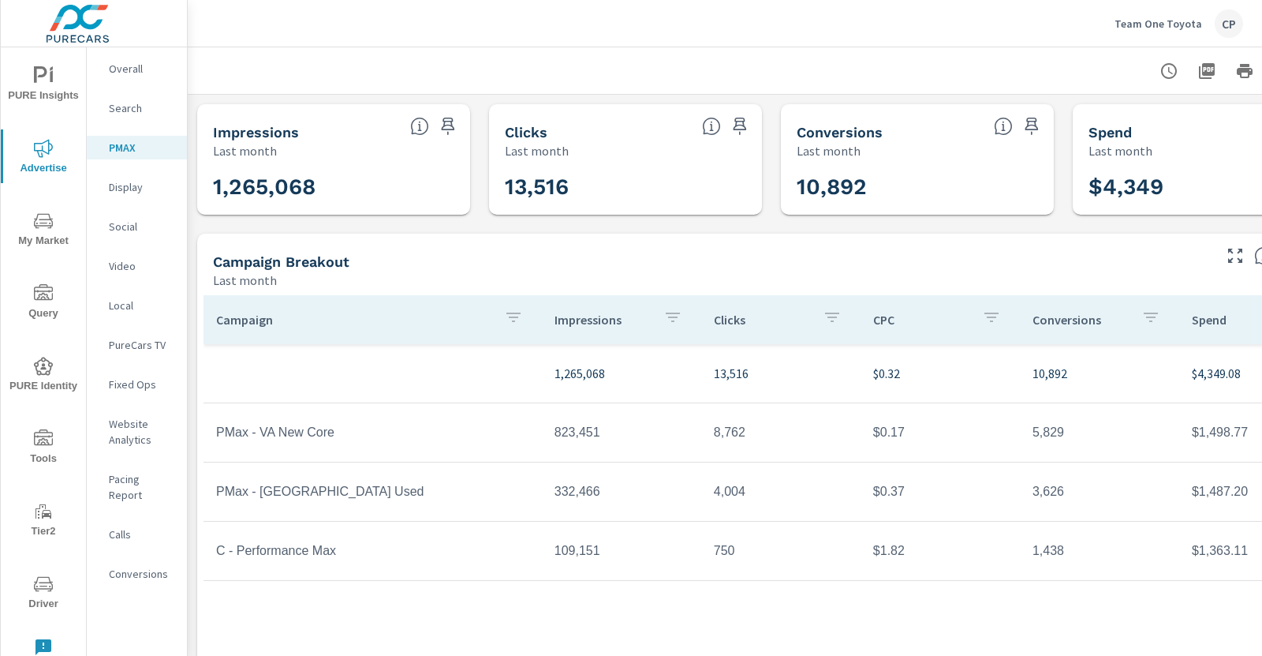
scroll to position [0, 79]
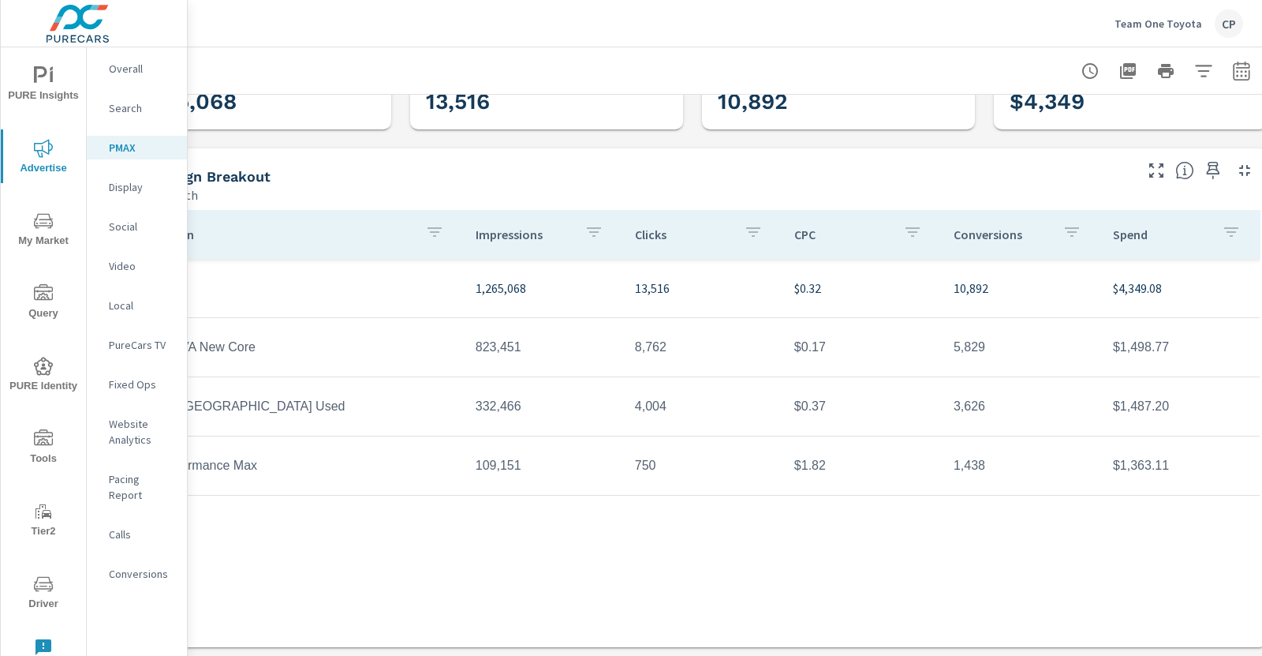
click at [1254, 80] on div at bounding box center [1166, 71] width 183 height 32
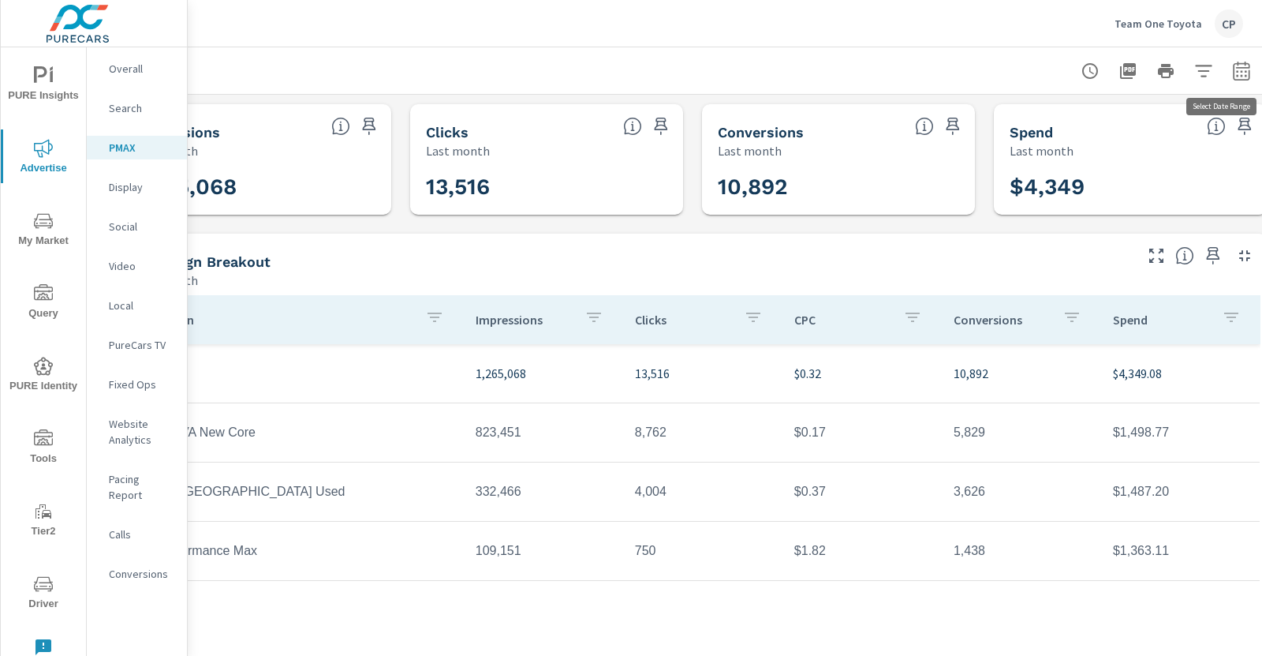
click at [1241, 75] on icon "button" at bounding box center [1241, 73] width 10 height 6
select select "Last month"
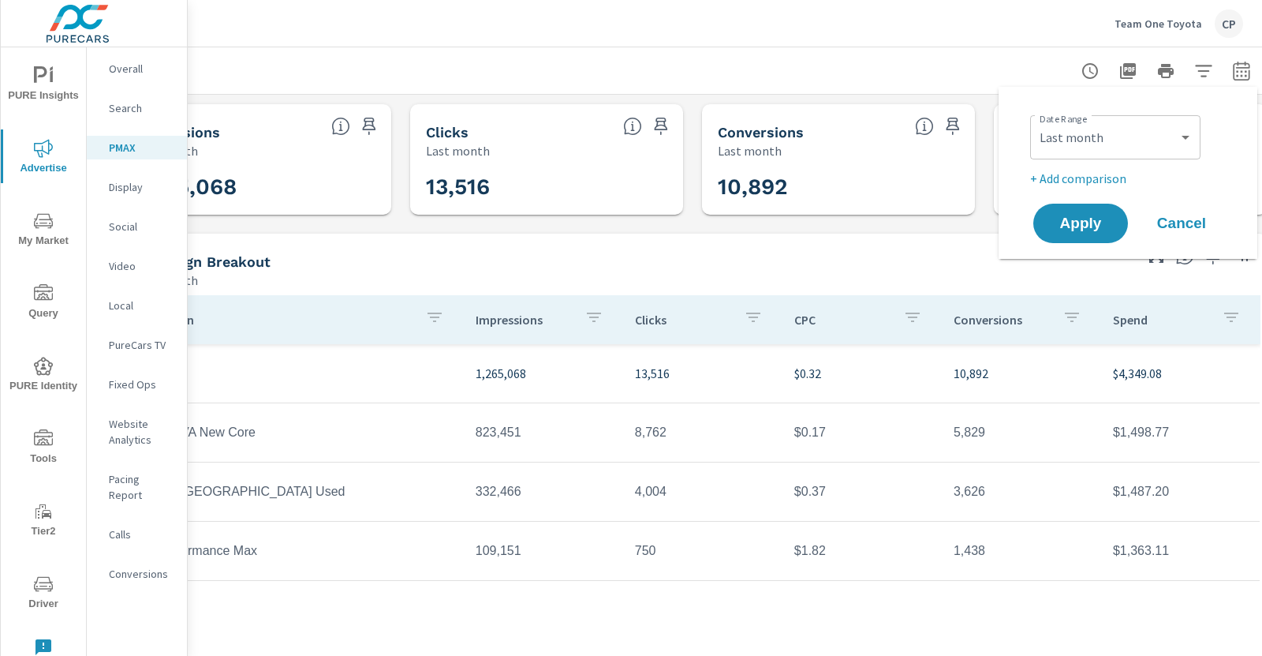
click at [1101, 174] on p "+ Add comparison" at bounding box center [1131, 178] width 202 height 19
select select "Previous period"
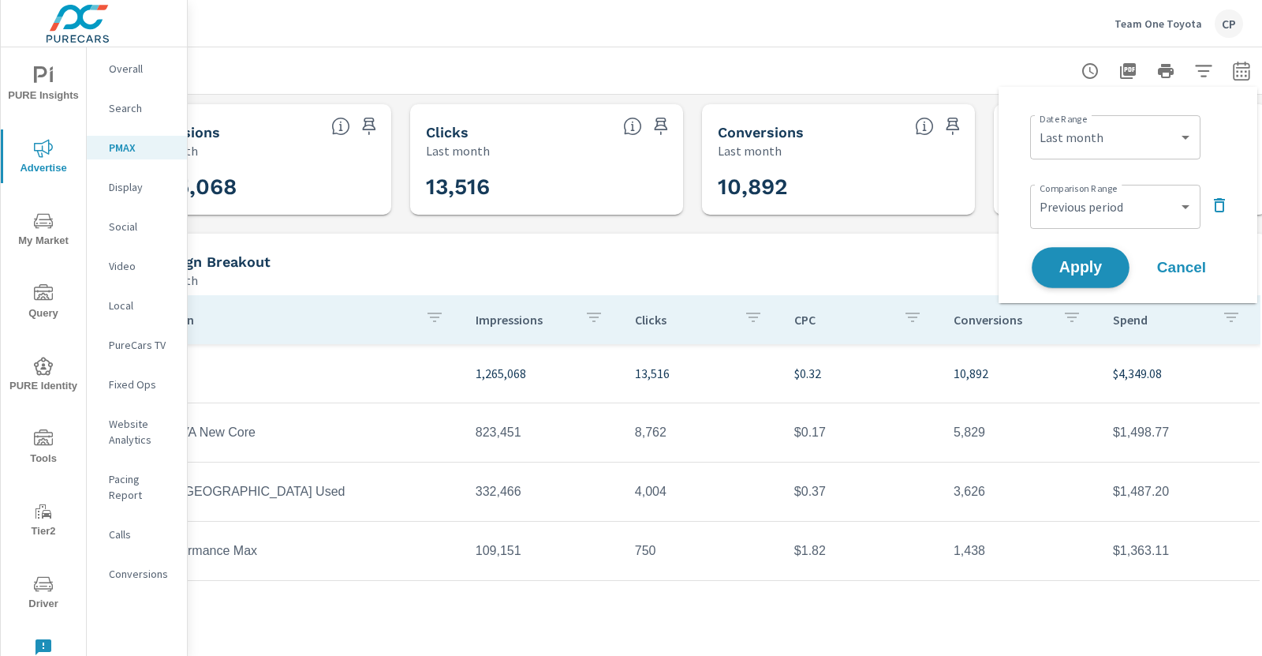
click at [1079, 254] on button "Apply" at bounding box center [1081, 267] width 98 height 41
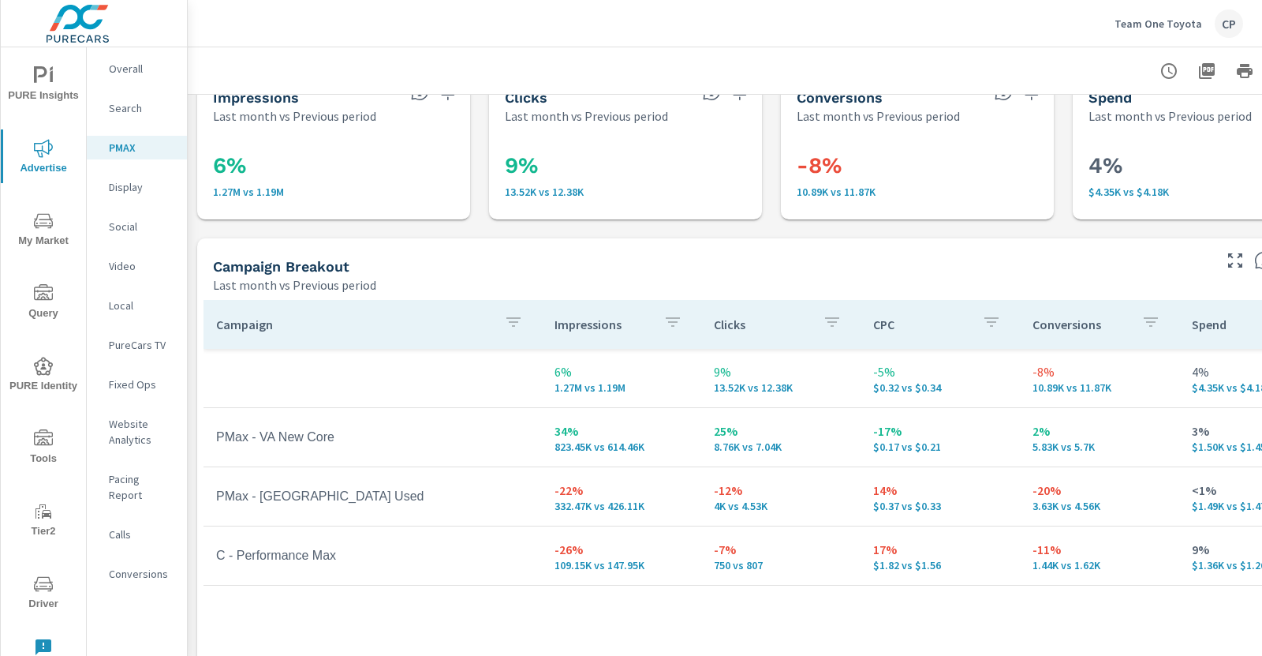
scroll to position [35, 2]
click at [126, 111] on p "Search" at bounding box center [141, 108] width 65 height 16
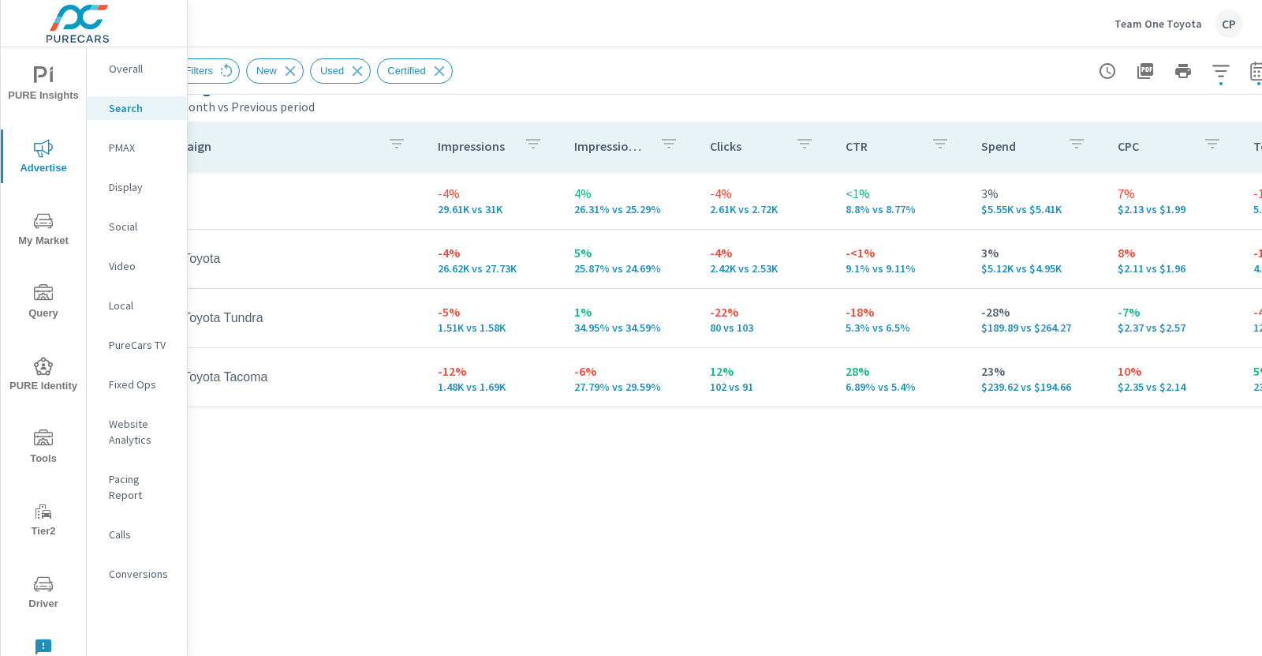
scroll to position [720, 92]
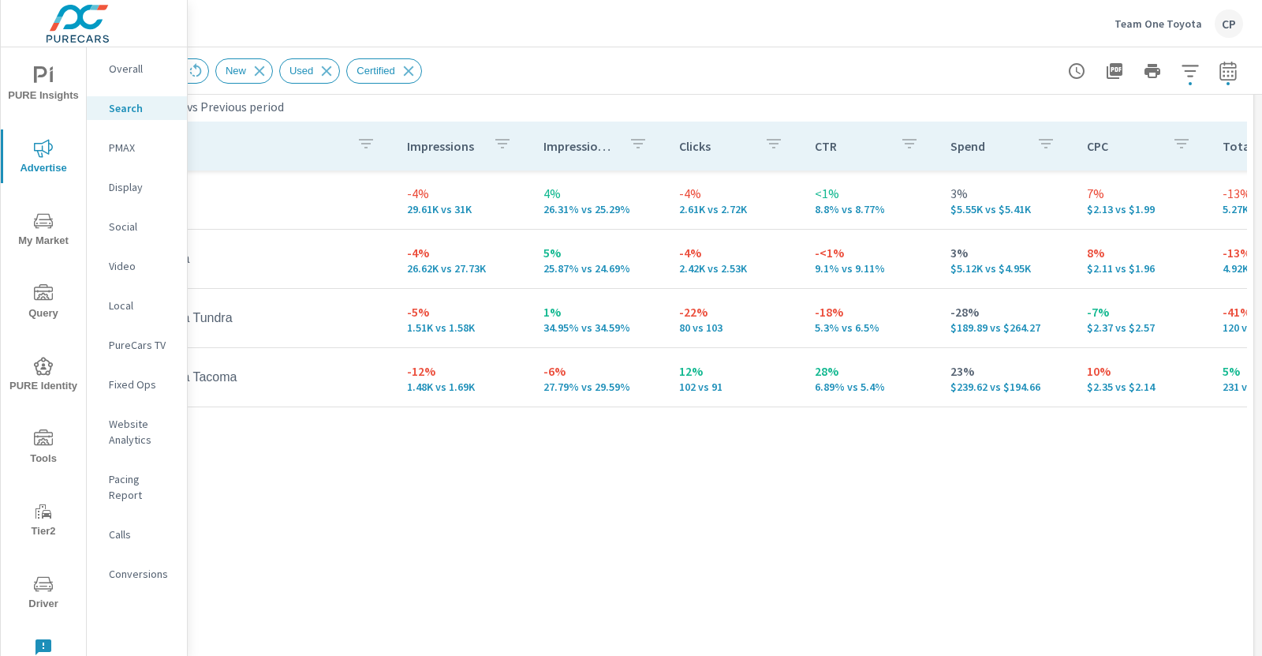
scroll to position [720, 0]
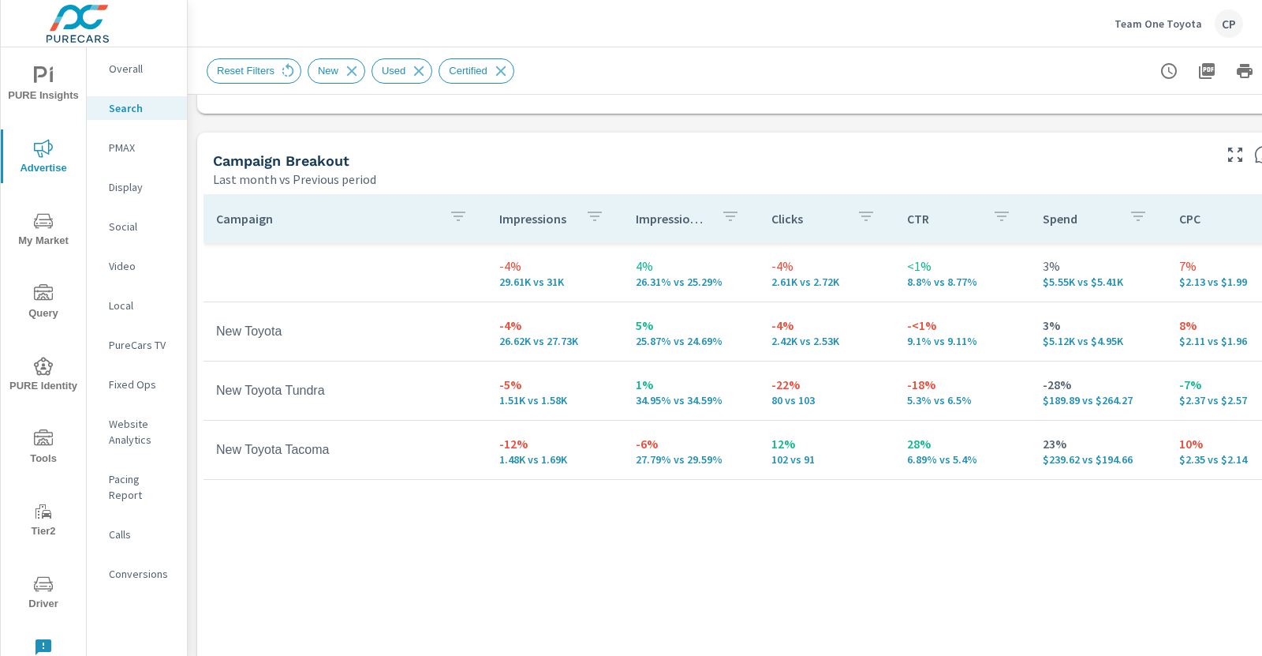
scroll to position [644, 0]
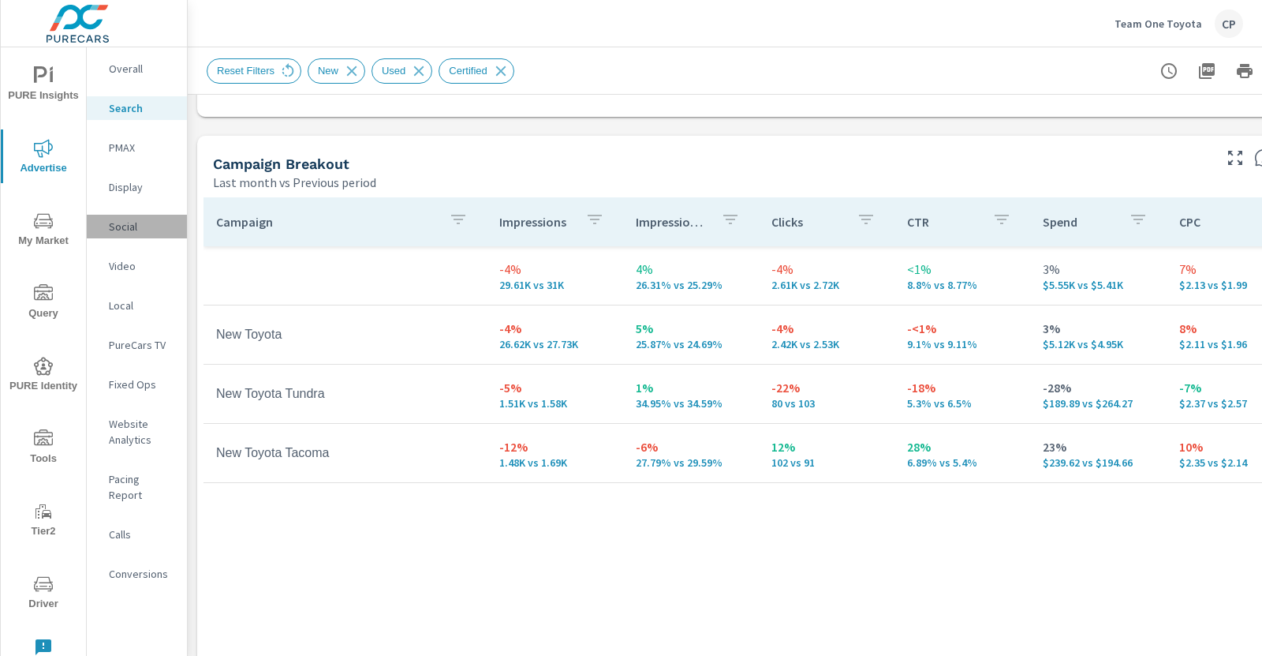
click at [107, 222] on div "Social" at bounding box center [137, 227] width 100 height 24
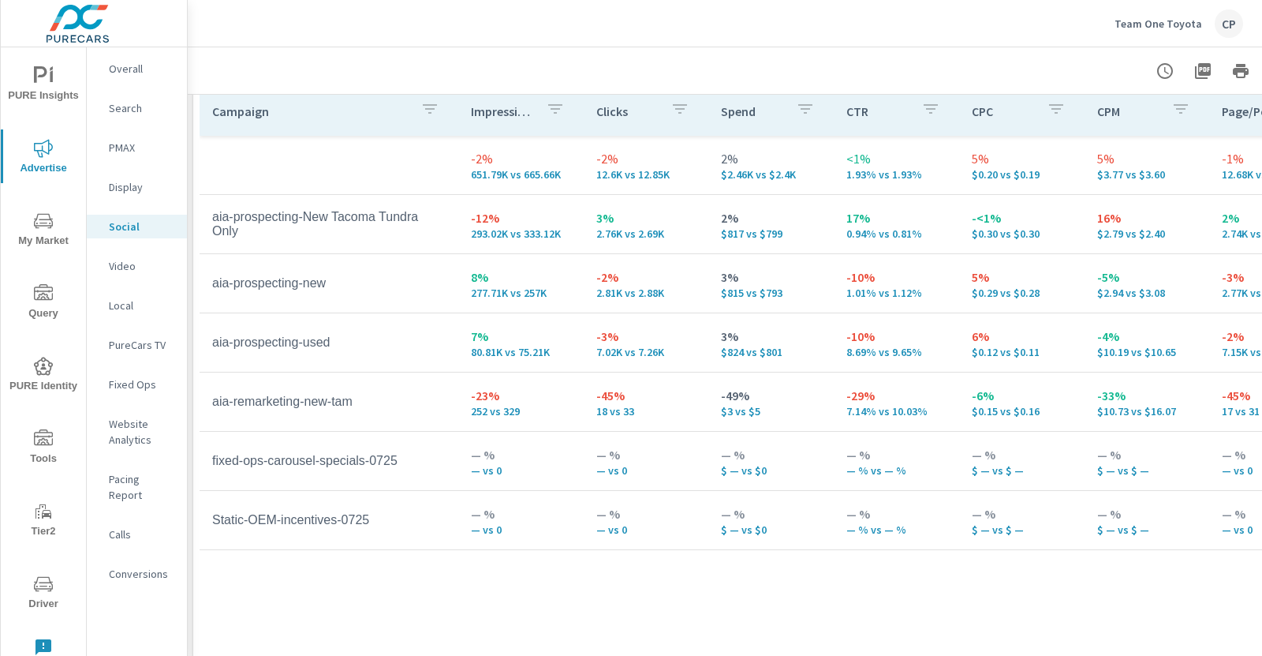
scroll to position [754, 0]
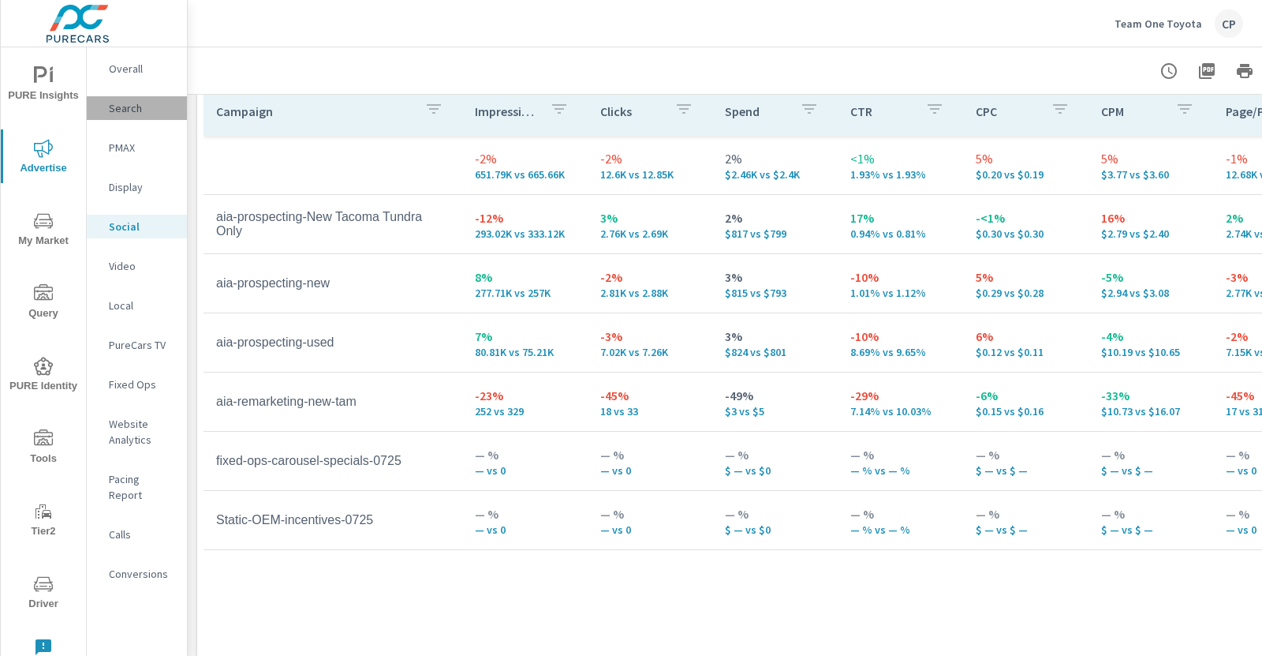
click at [129, 105] on p "Search" at bounding box center [141, 108] width 65 height 16
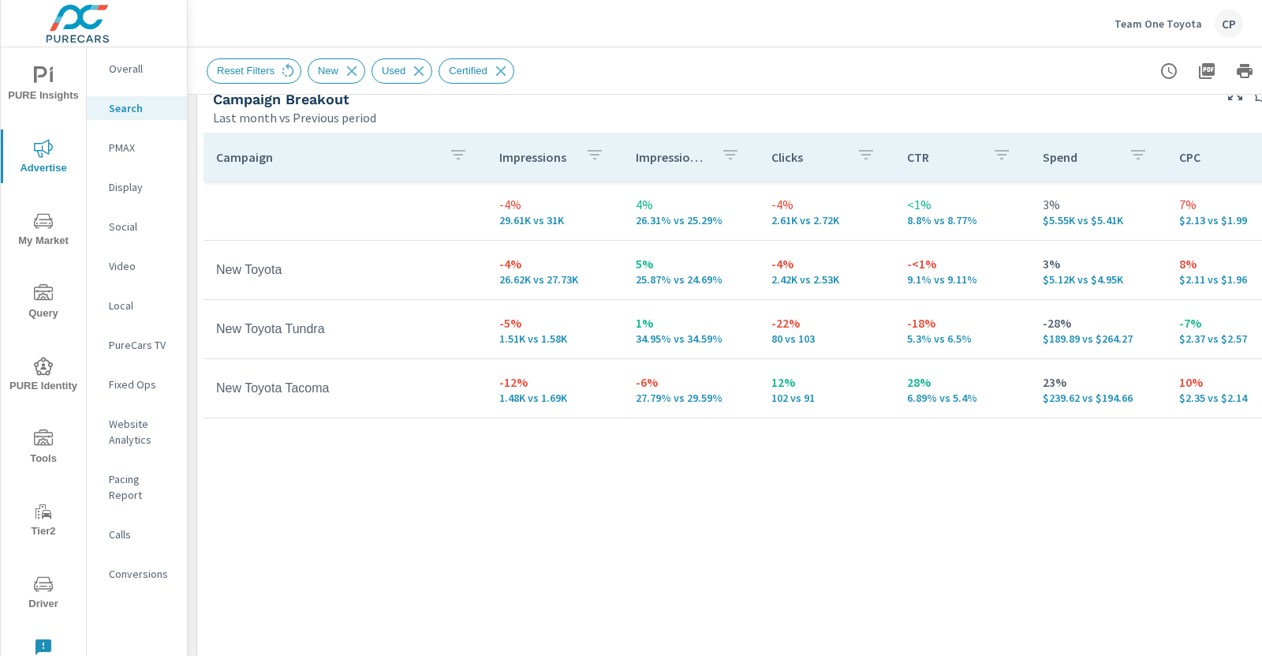
scroll to position [790, 0]
